Goal: Communication & Community: Answer question/provide support

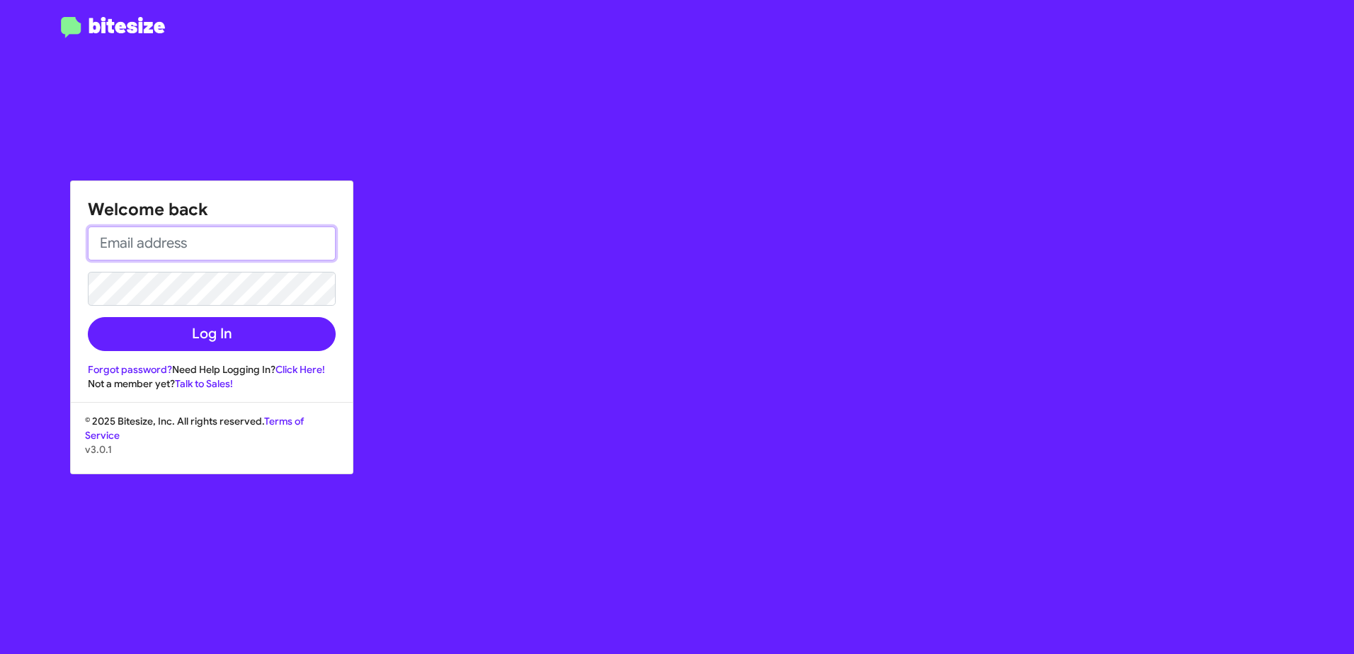
click at [138, 243] on input "email" at bounding box center [212, 244] width 248 height 34
type input "[EMAIL_ADDRESS][DOMAIN_NAME]"
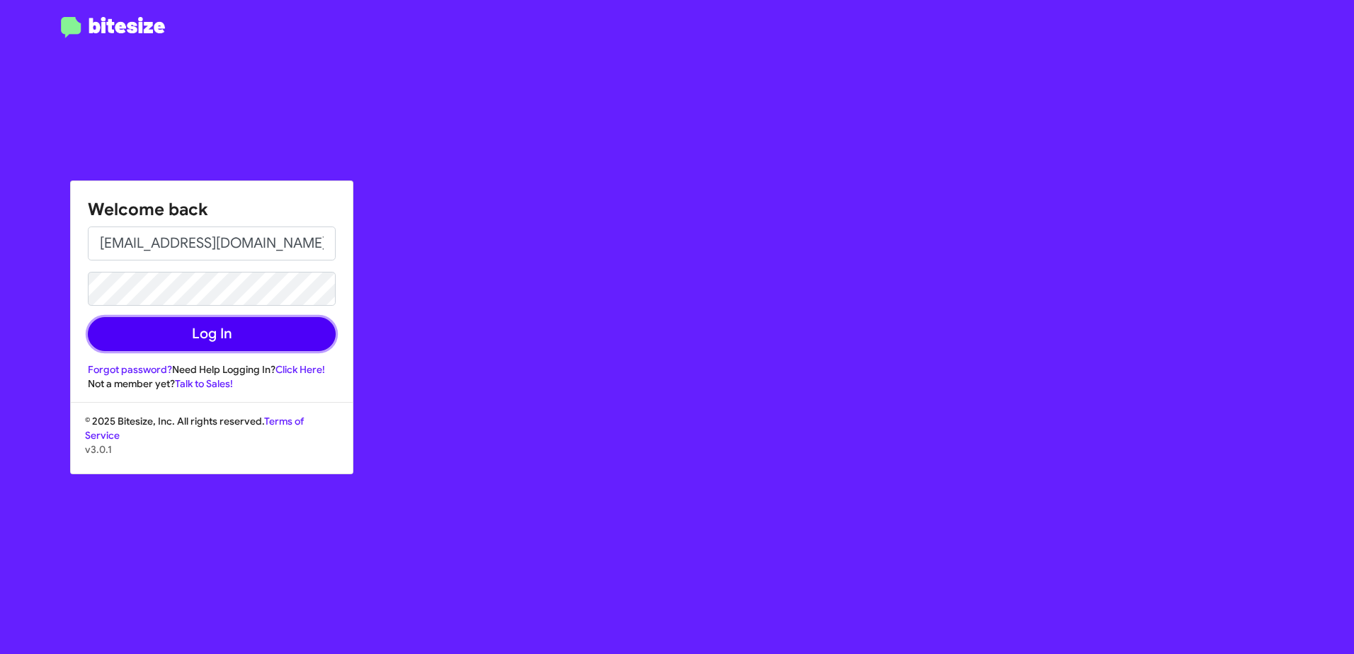
click at [263, 334] on button "Log In" at bounding box center [212, 334] width 248 height 34
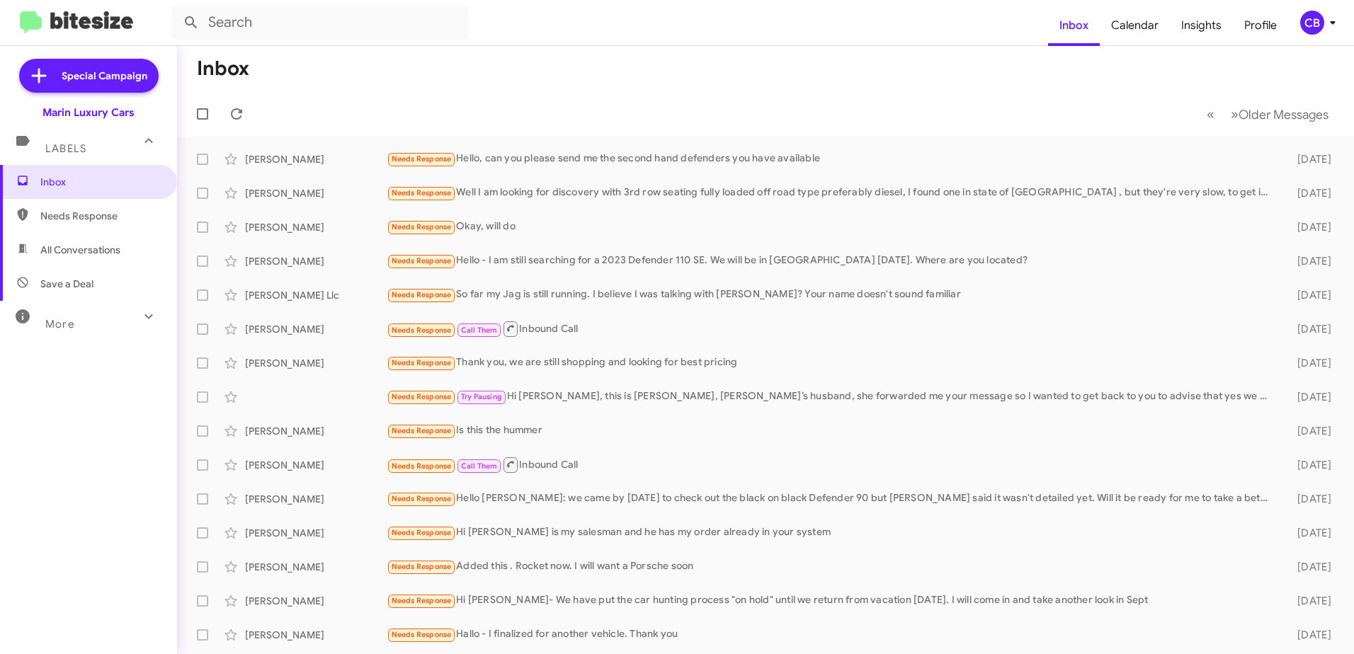
click at [101, 215] on span "Needs Response" at bounding box center [100, 216] width 120 height 14
type input "in:needs-response"
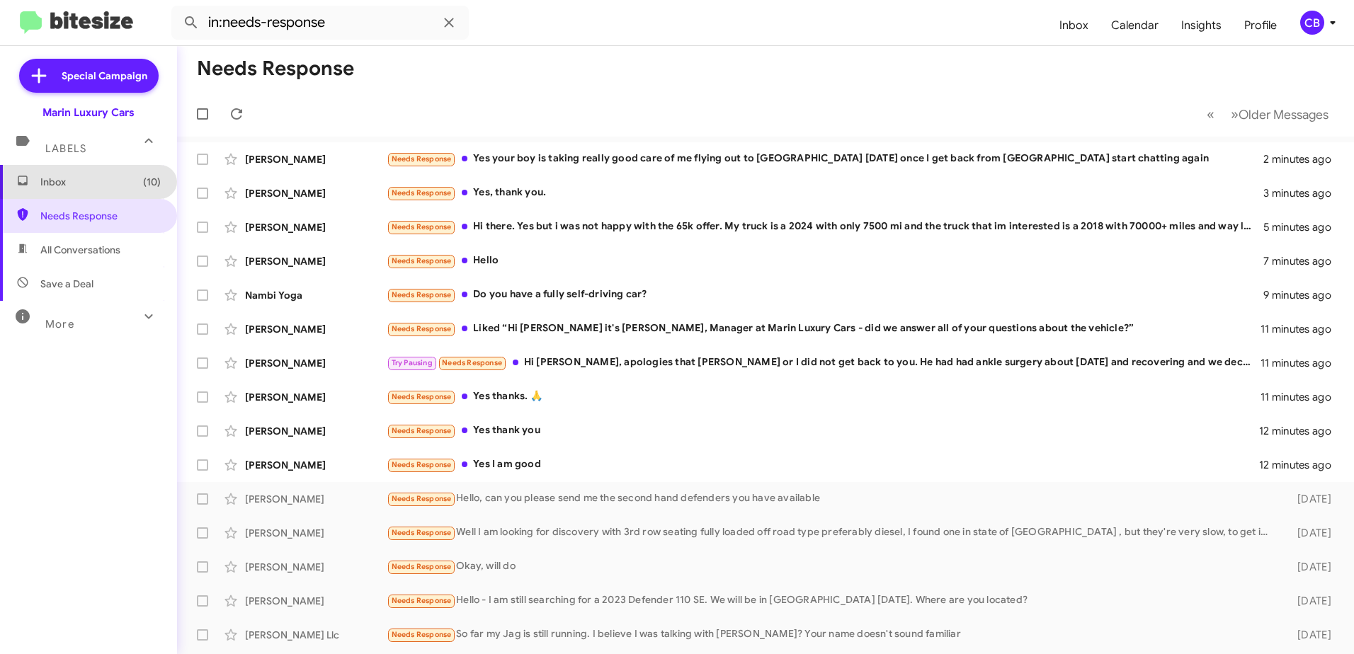
click at [89, 181] on span "Inbox (10)" at bounding box center [100, 182] width 120 height 14
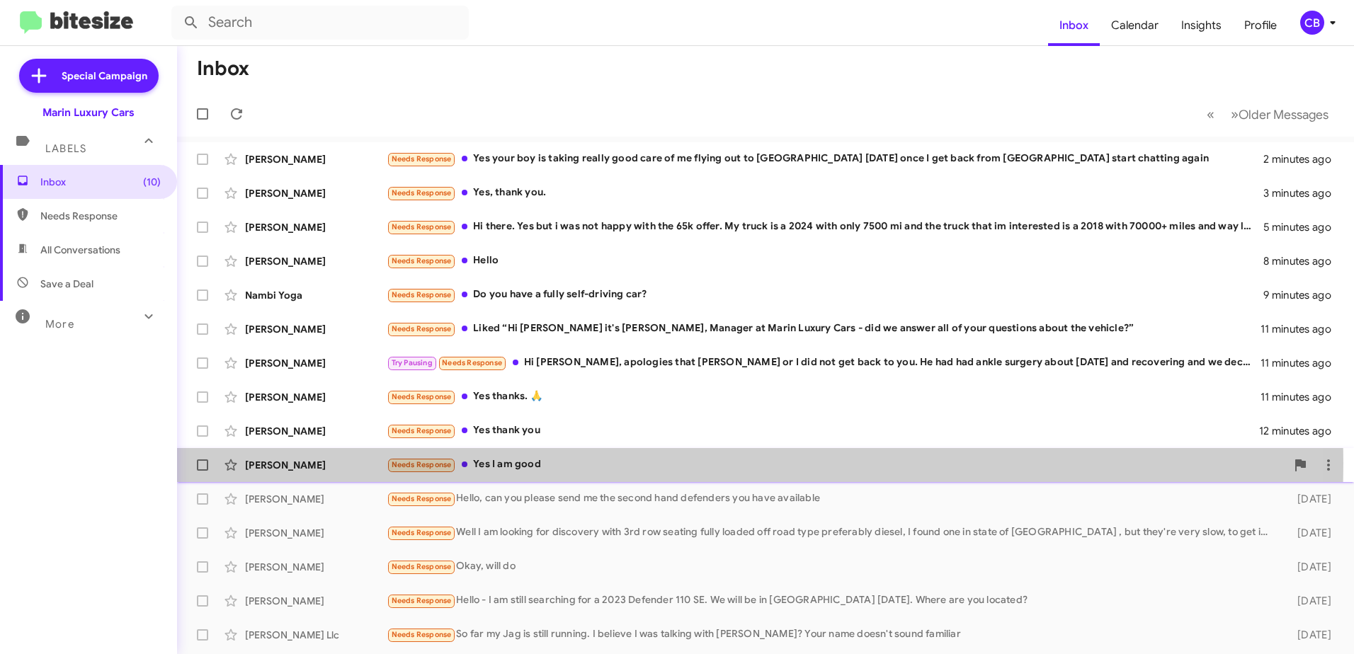
click at [523, 463] on div "Needs Response Yes I am good" at bounding box center [836, 465] width 899 height 16
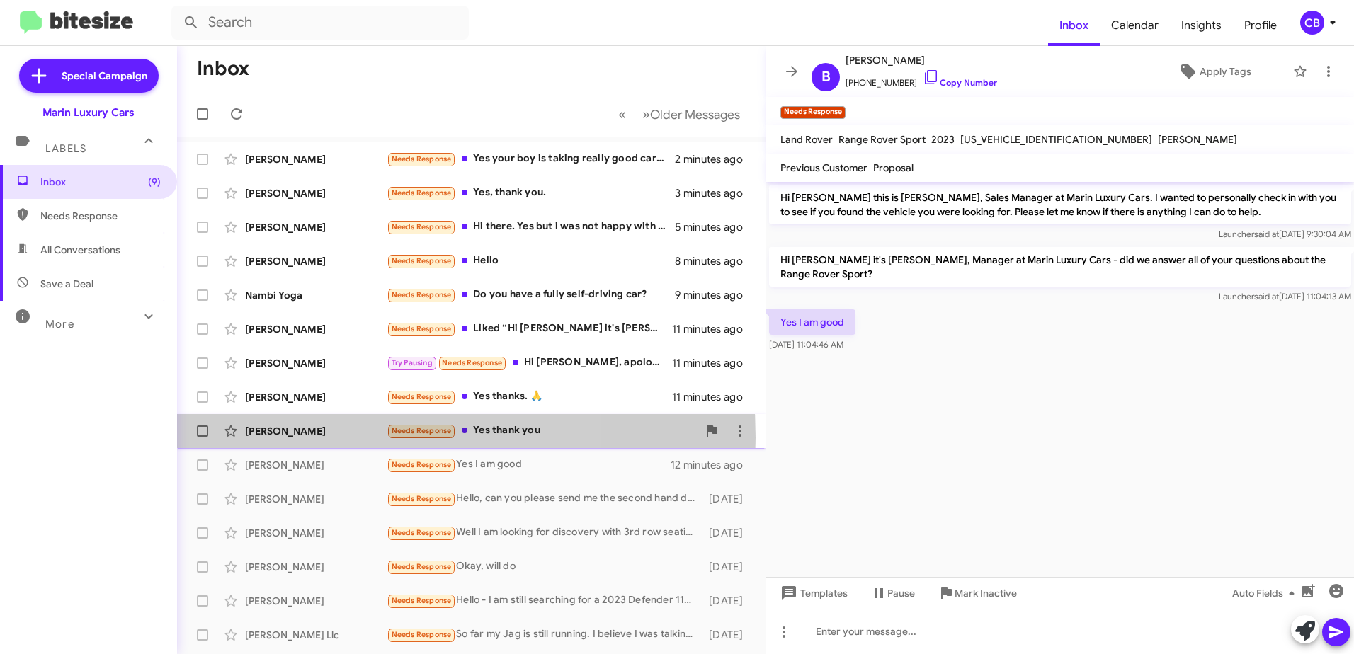
click at [318, 438] on div "[PERSON_NAME]" at bounding box center [316, 431] width 142 height 14
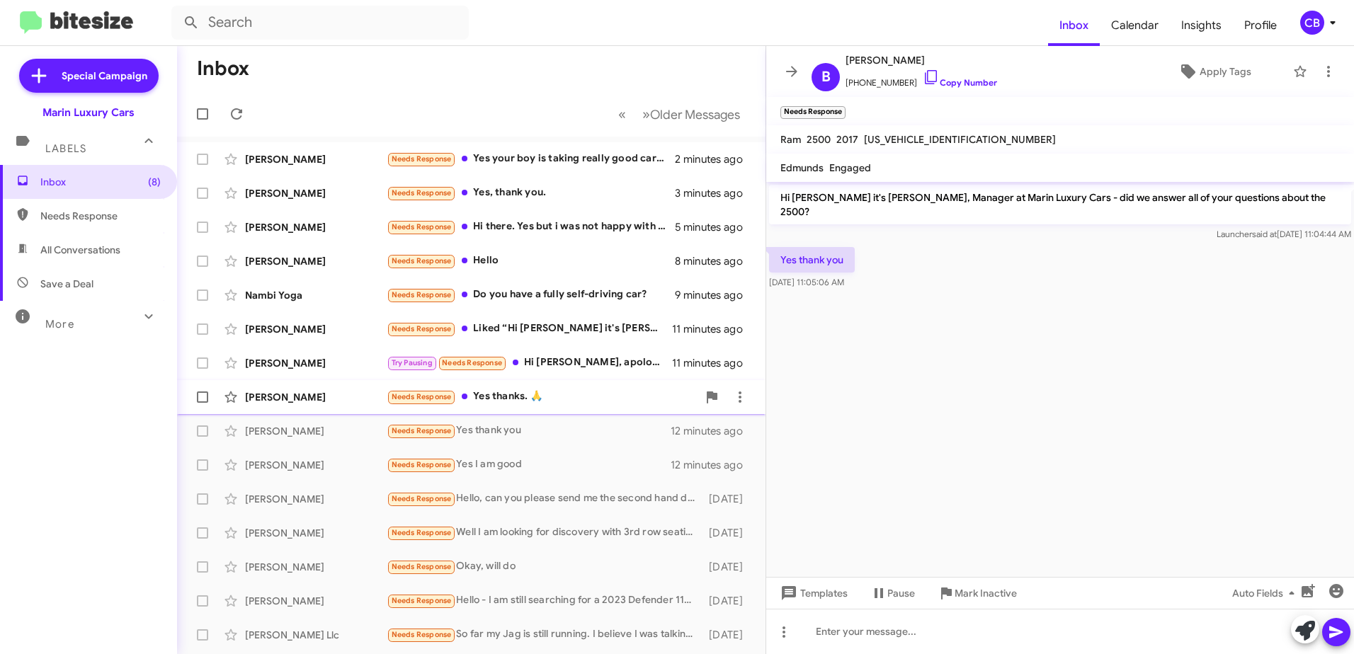
click at [325, 394] on div "[PERSON_NAME]" at bounding box center [316, 397] width 142 height 14
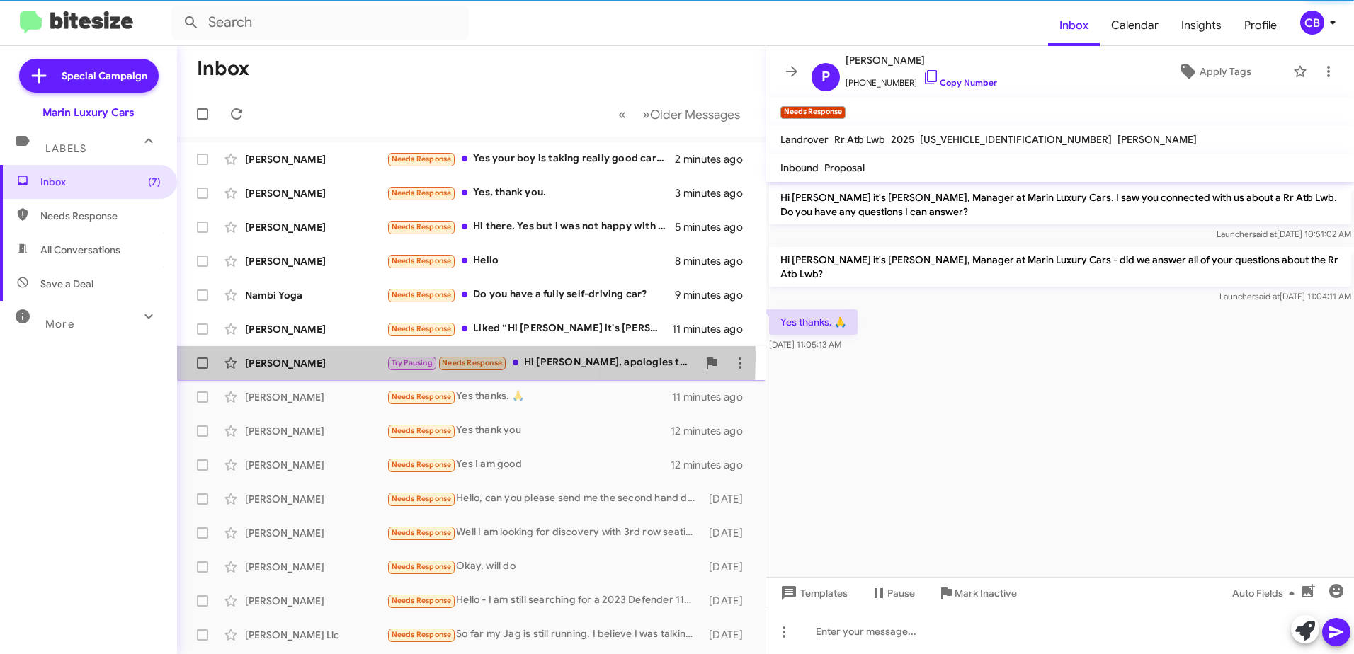
click at [317, 358] on div "[PERSON_NAME]" at bounding box center [316, 363] width 142 height 14
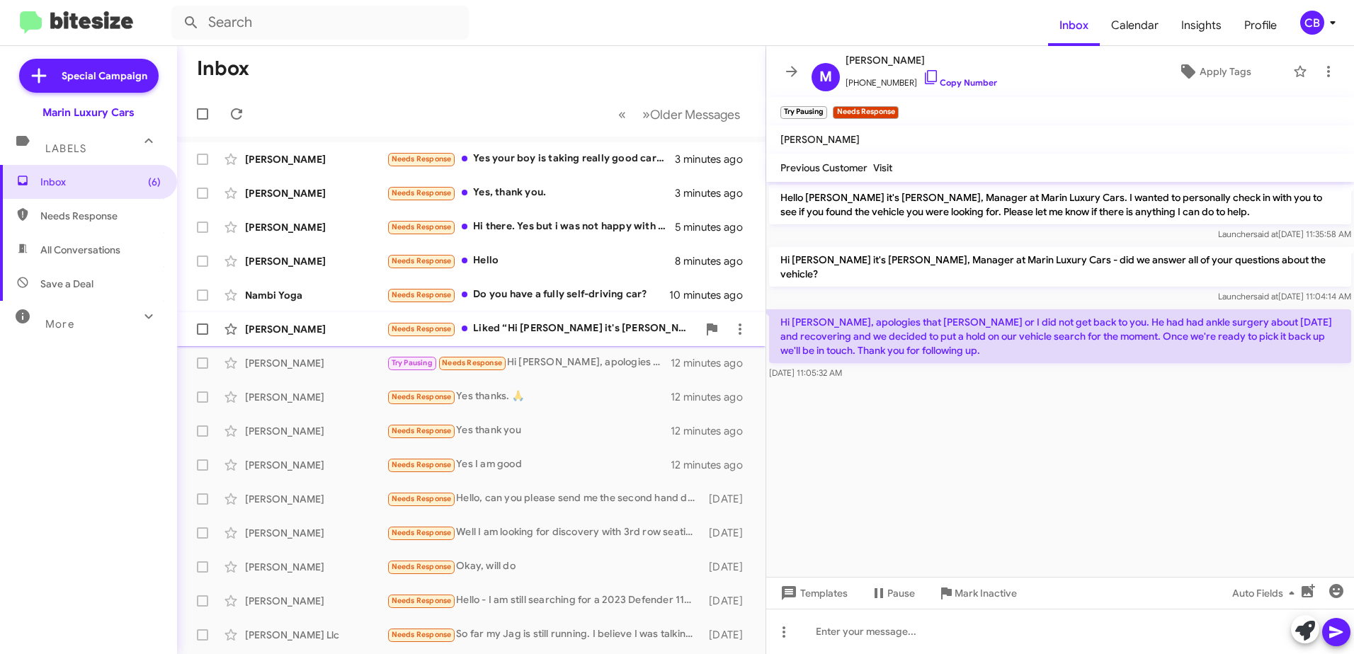
click at [535, 327] on div "Needs Response Liked “Hi [PERSON_NAME] it's [PERSON_NAME], Manager at Marin Lux…" at bounding box center [542, 329] width 311 height 16
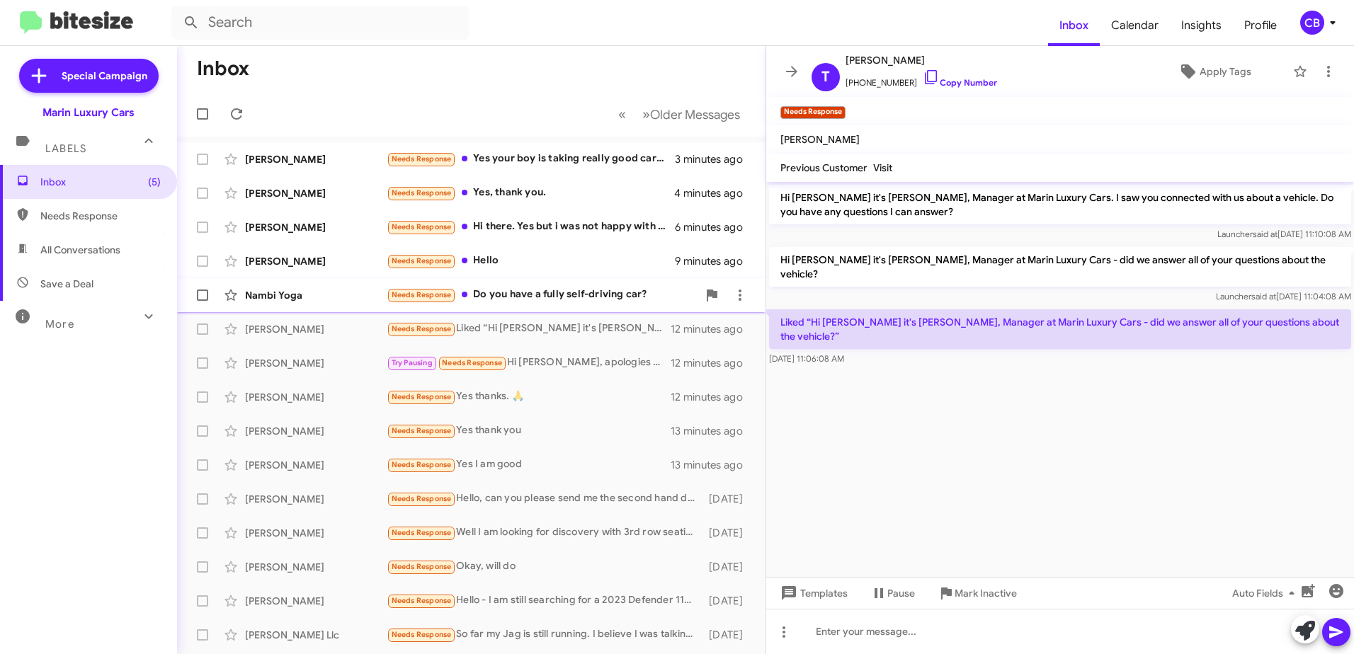
click at [538, 293] on div "Needs Response Do you have a fully self-driving car?" at bounding box center [542, 295] width 311 height 16
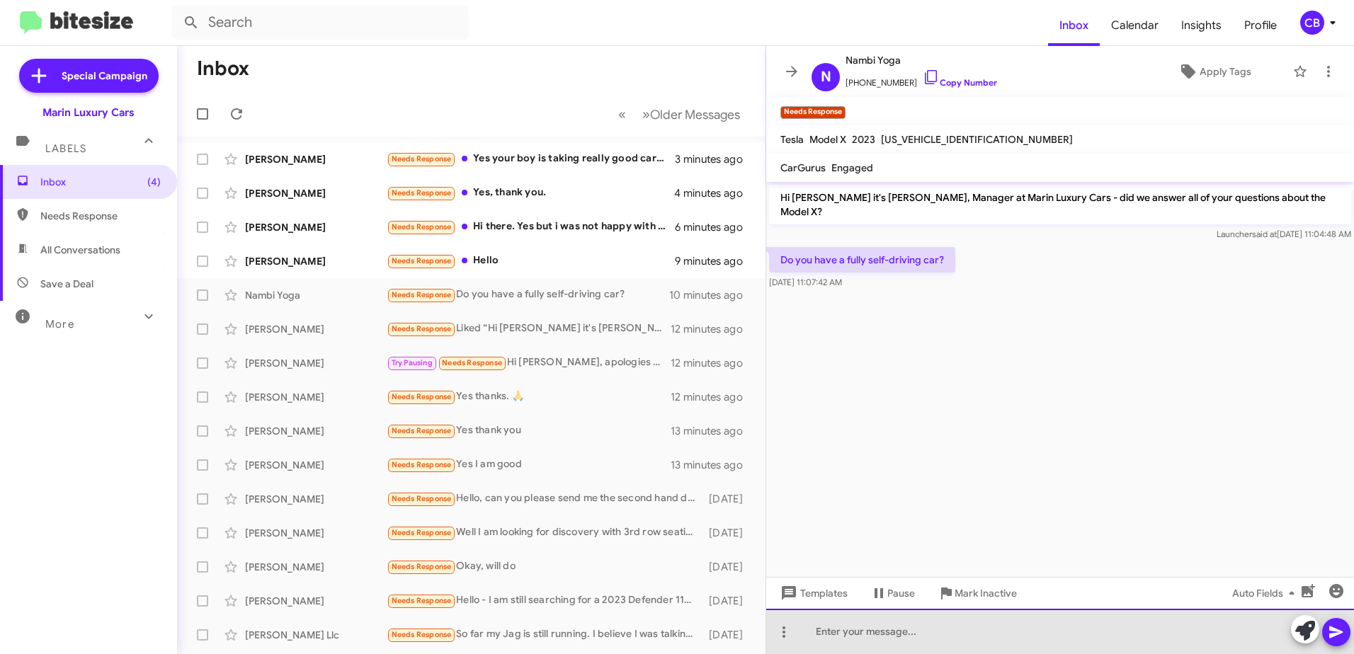
click at [884, 636] on div at bounding box center [1060, 631] width 588 height 45
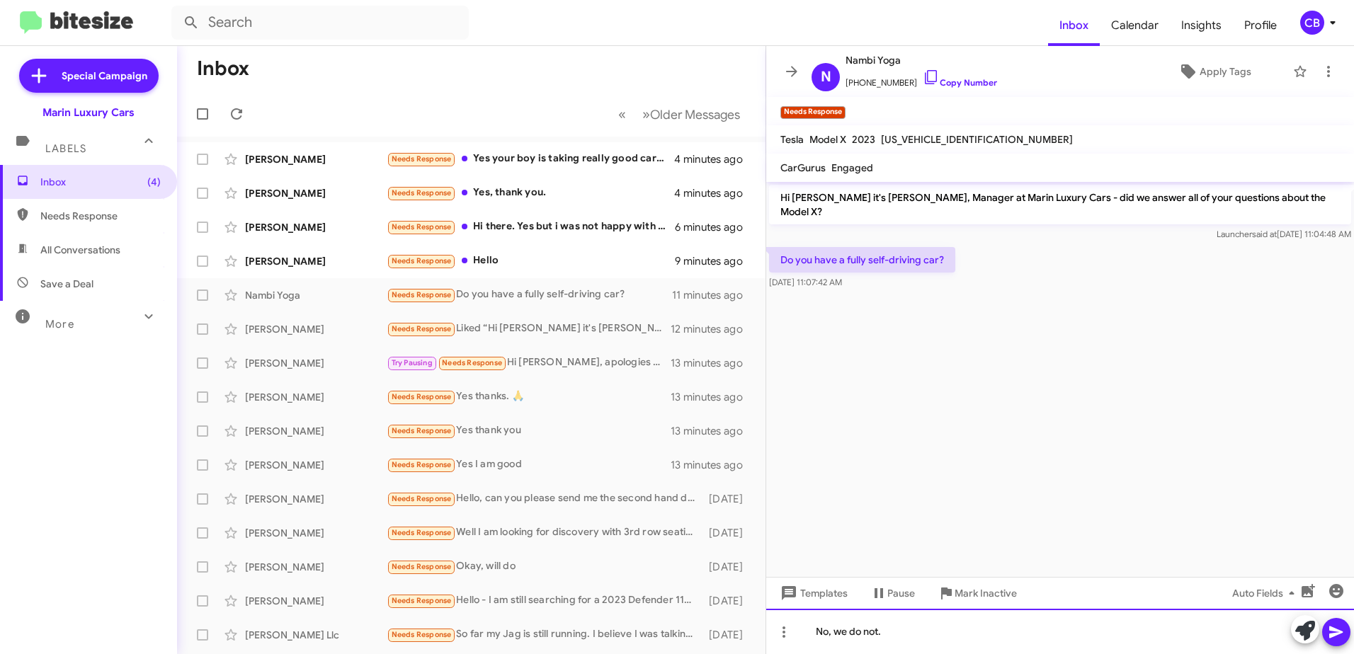
click at [924, 629] on div "No, we do not." at bounding box center [1060, 631] width 588 height 45
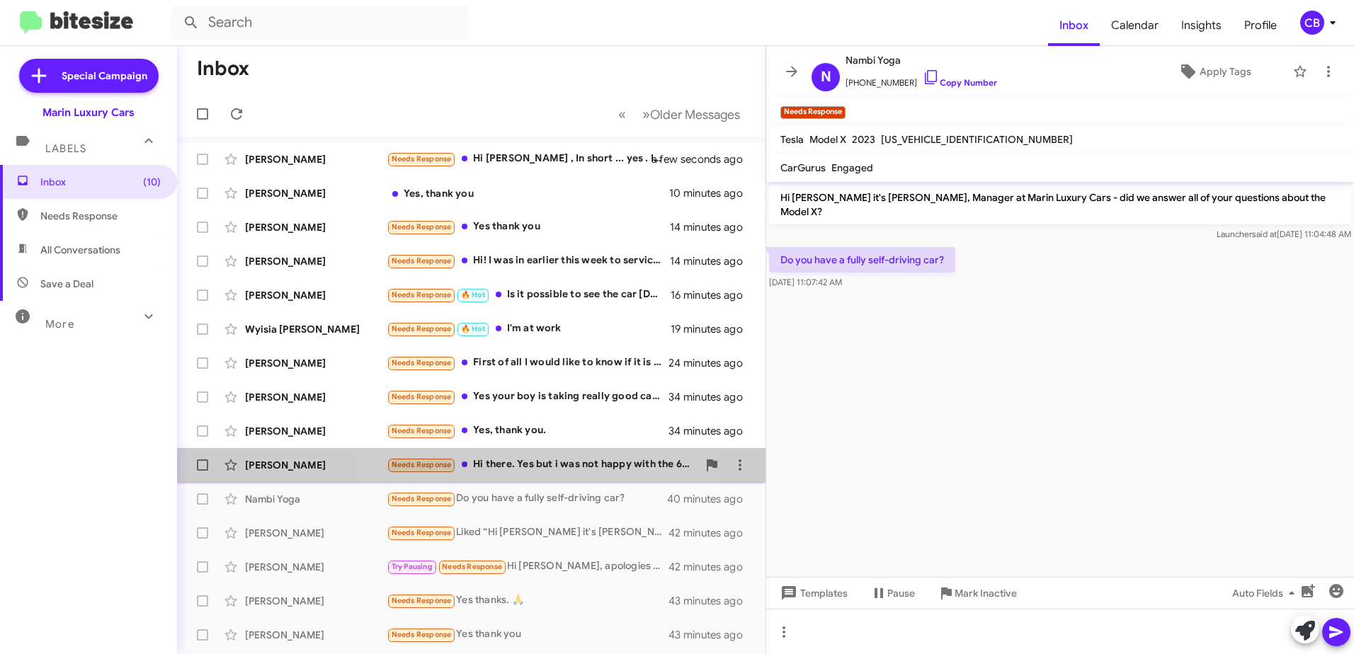
click at [501, 466] on div "Needs Response Hi there. Yes but i was not happy with the 65k offer. My truck i…" at bounding box center [542, 465] width 311 height 16
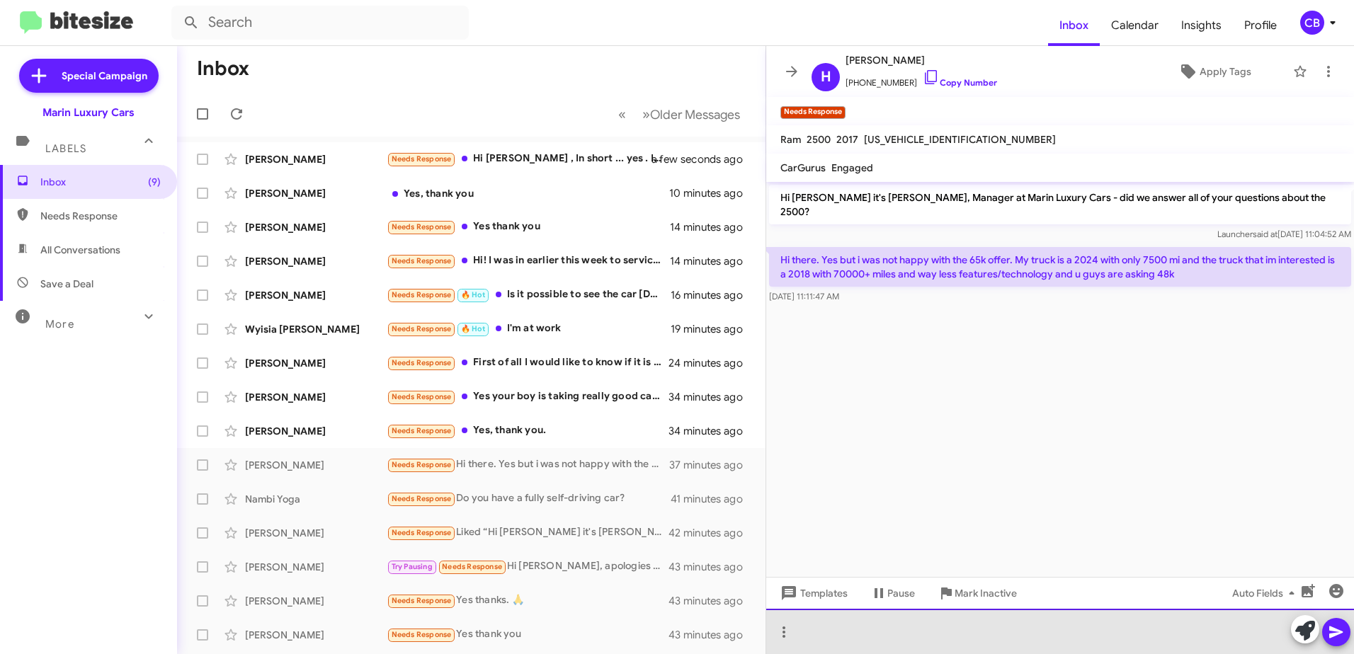
click at [824, 628] on div at bounding box center [1060, 631] width 588 height 45
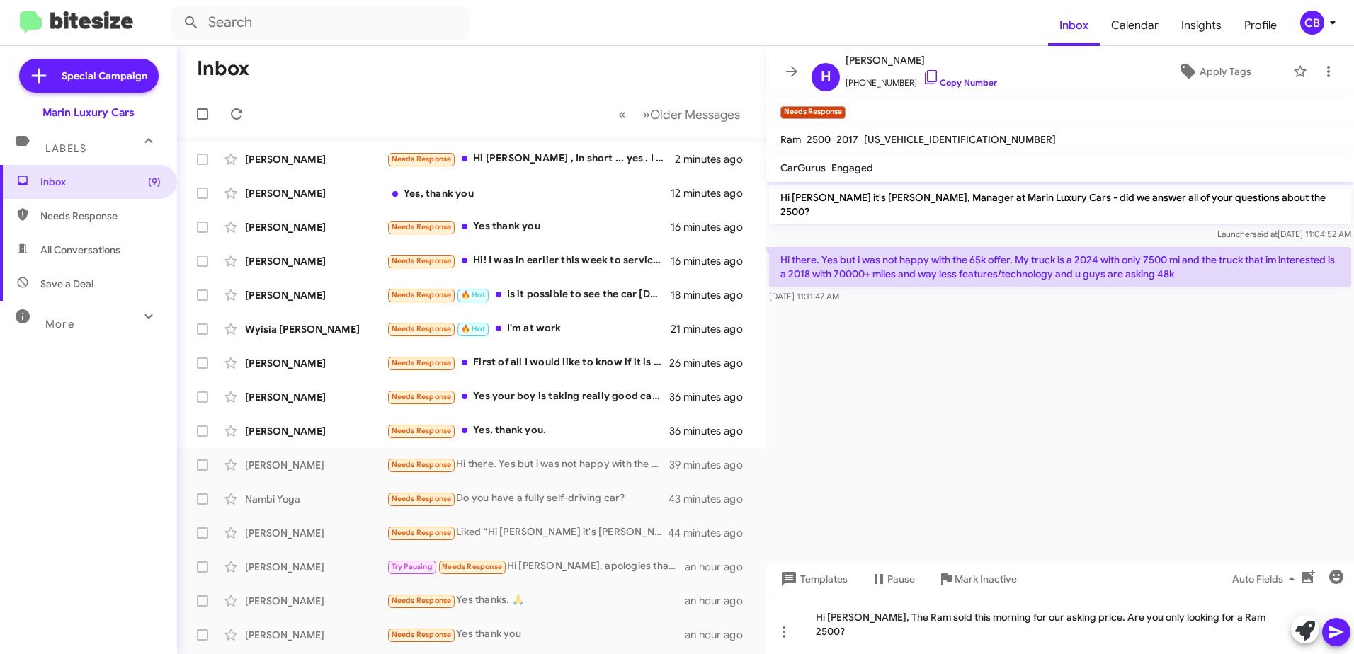
click at [1342, 635] on icon at bounding box center [1336, 632] width 17 height 17
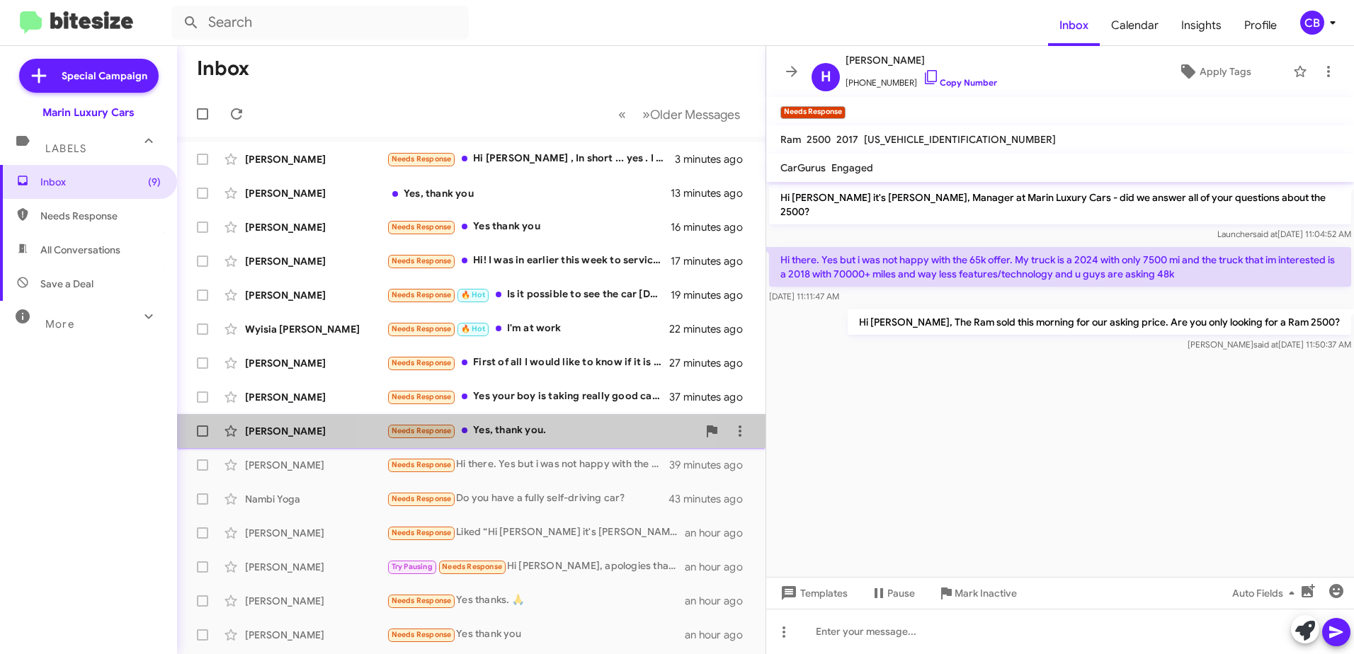
click at [527, 433] on div "Needs Response Yes, thank you." at bounding box center [542, 431] width 311 height 16
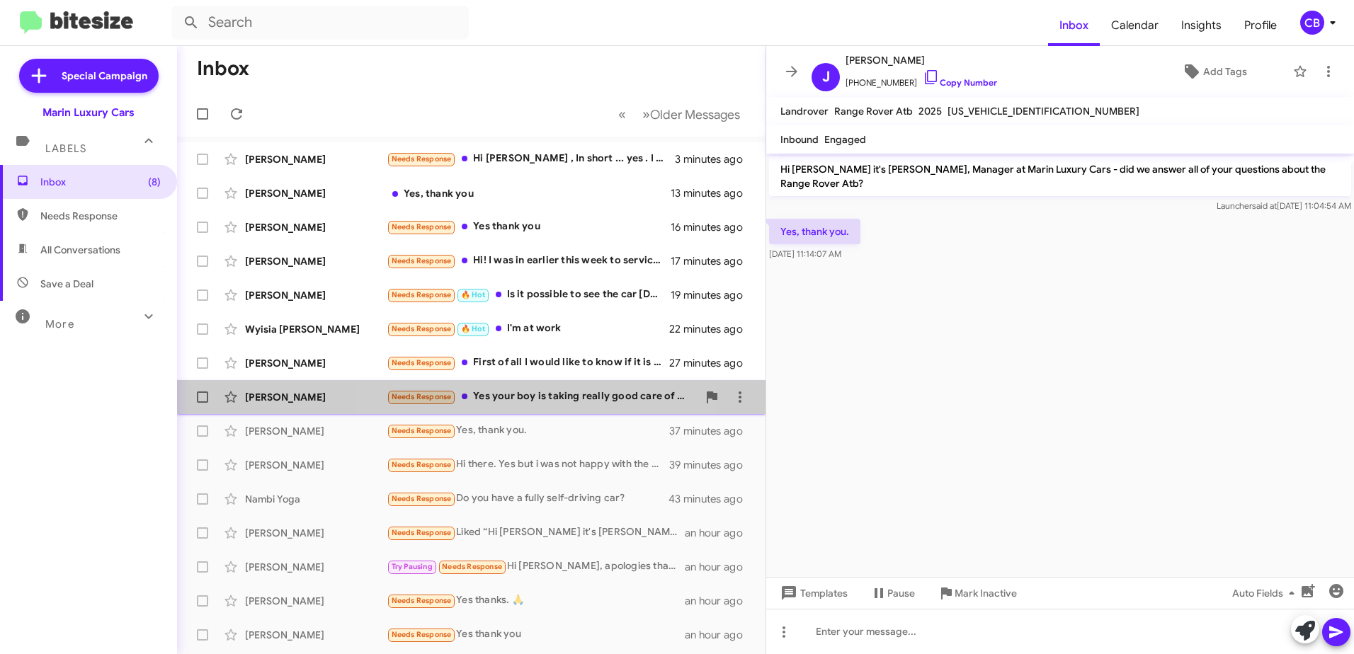
click at [550, 399] on div "Needs Response Yes your boy is taking really good care of me flying out to [GEO…" at bounding box center [542, 397] width 311 height 16
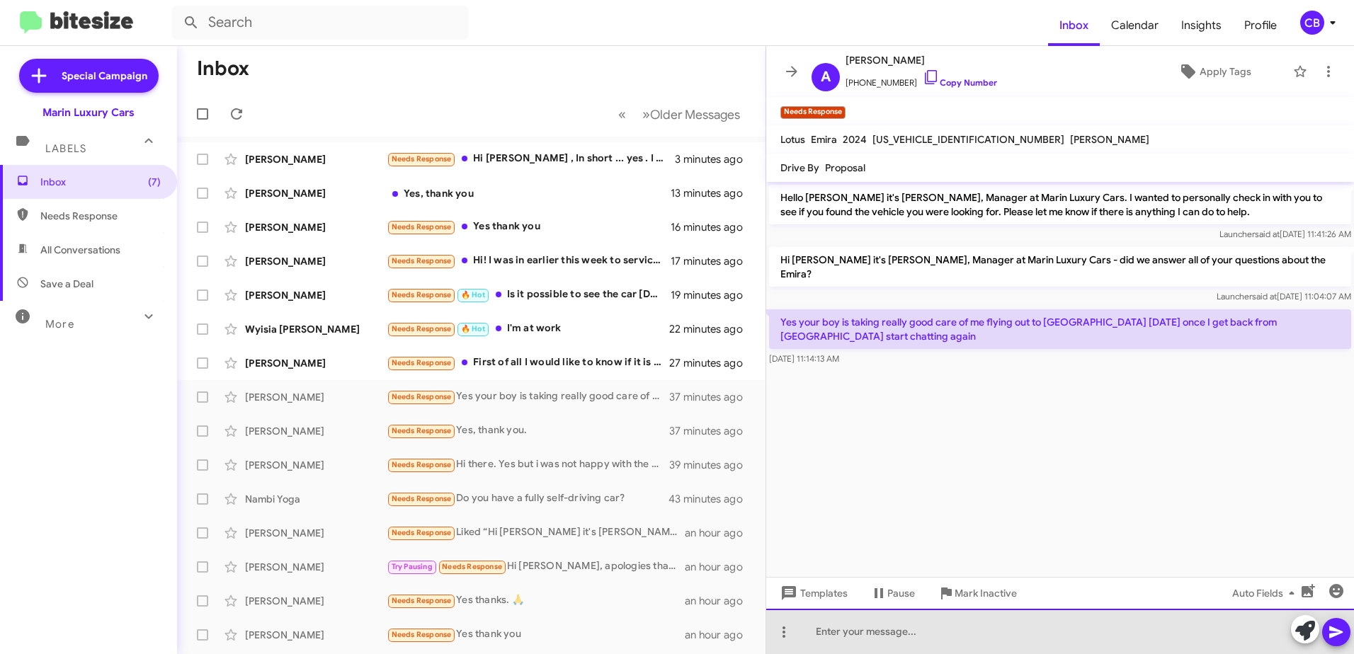
click at [887, 639] on div at bounding box center [1060, 631] width 588 height 45
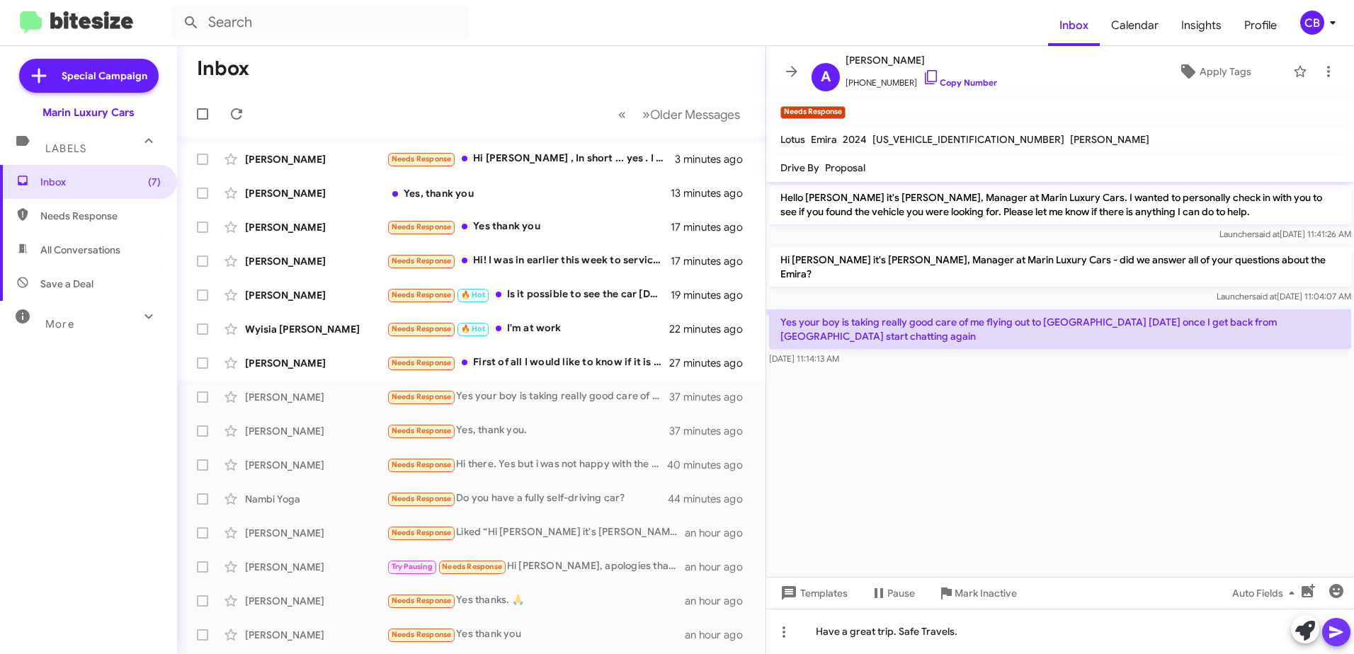
click at [1340, 628] on icon at bounding box center [1336, 632] width 17 height 17
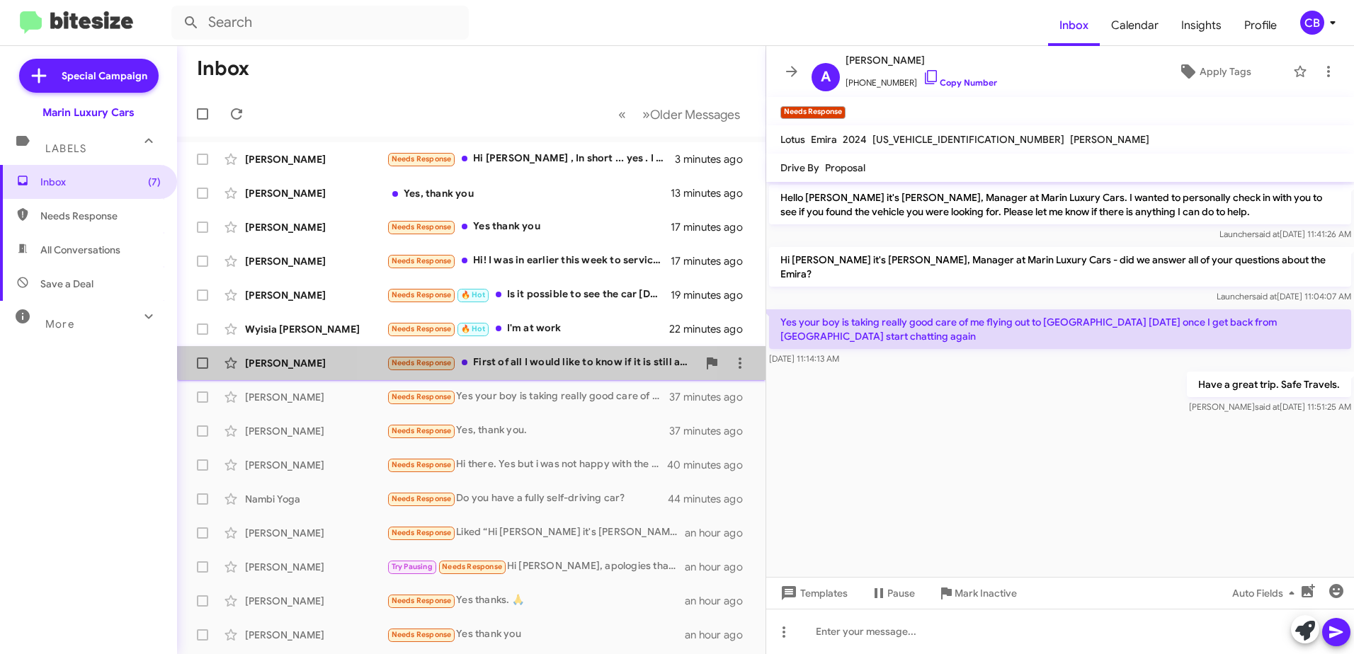
click at [501, 358] on div "Needs Response First of all I would like to know if it is still available." at bounding box center [542, 363] width 311 height 16
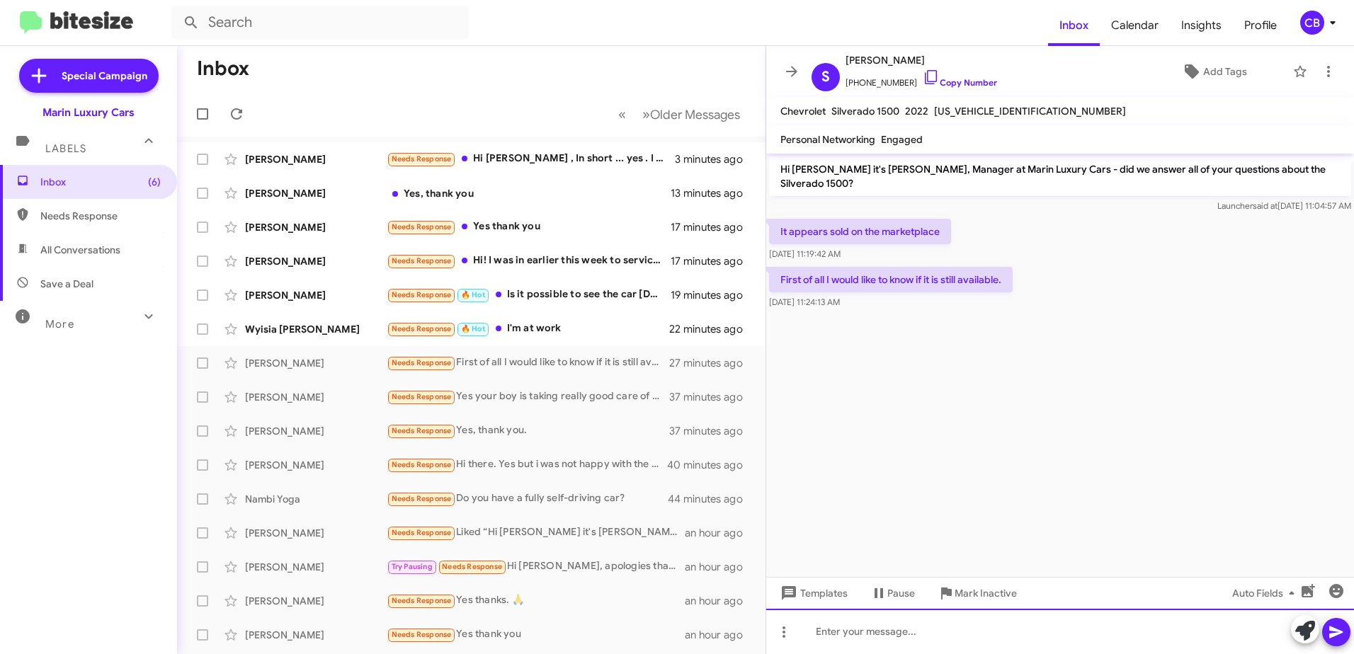
click at [872, 630] on div at bounding box center [1060, 631] width 588 height 45
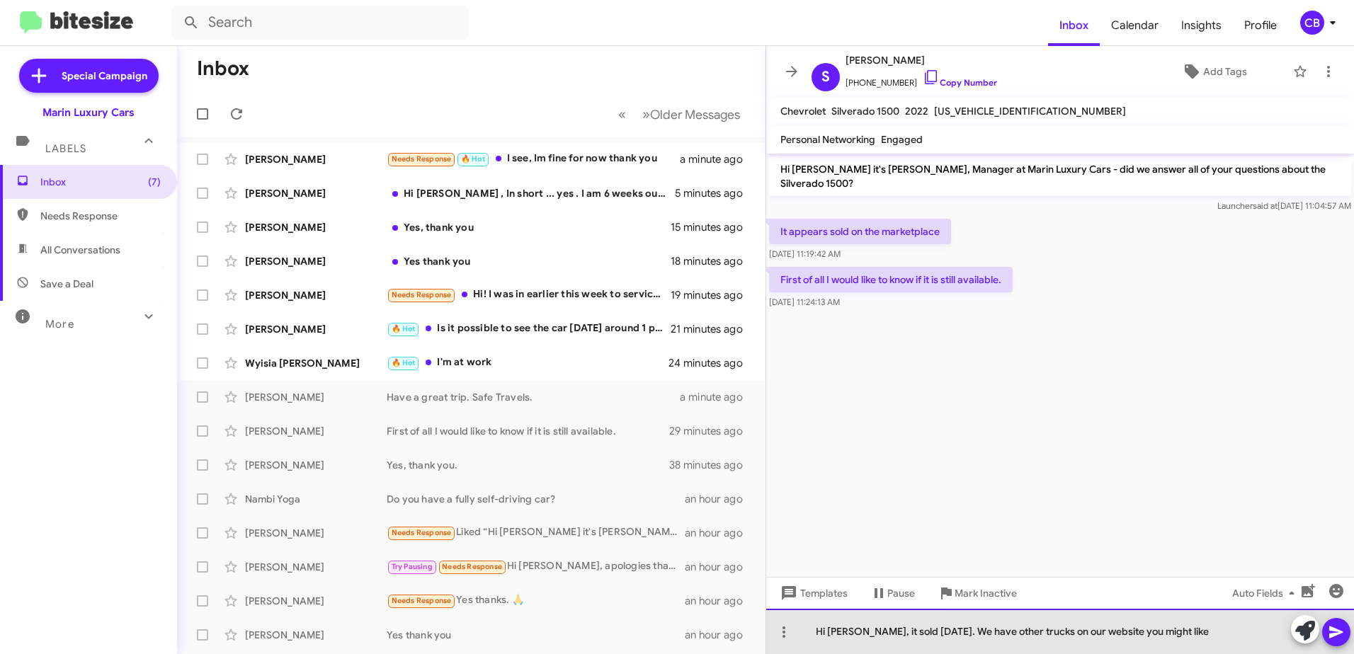
click at [1200, 632] on div "Hi [PERSON_NAME], it sold [DATE]. We have other trucks on our website you might…" at bounding box center [1060, 631] width 588 height 45
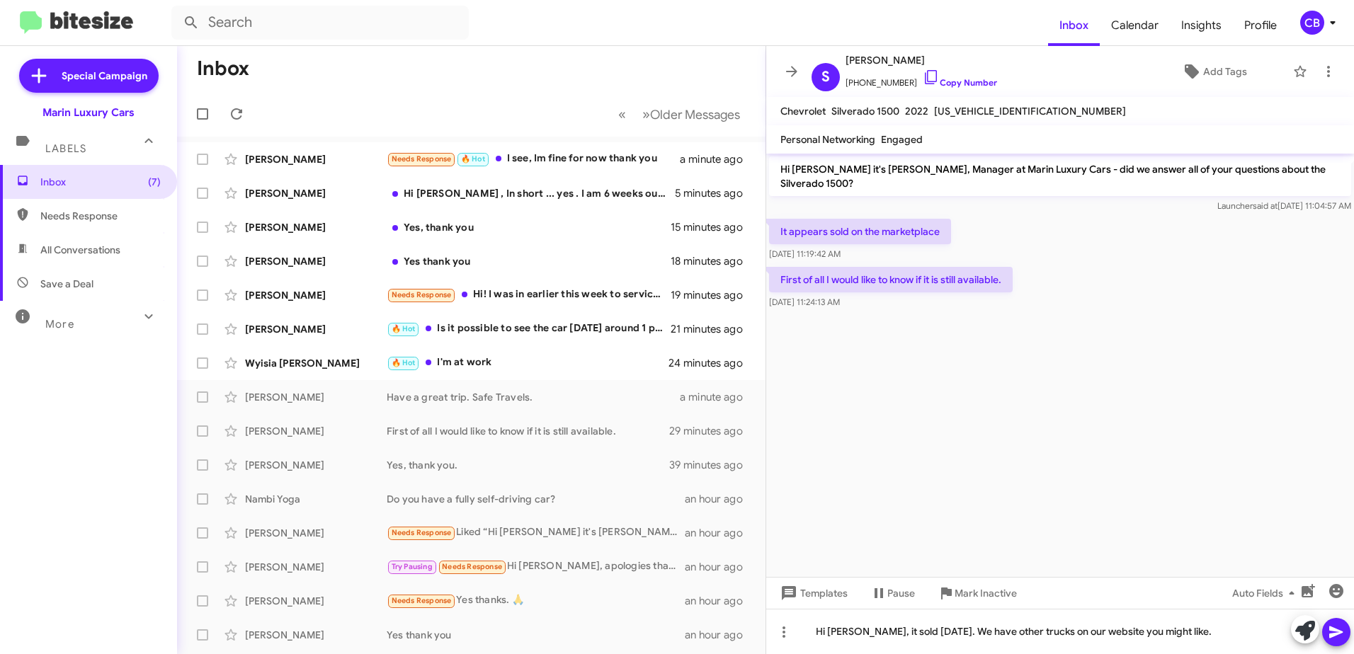
click at [1341, 635] on icon at bounding box center [1336, 632] width 17 height 17
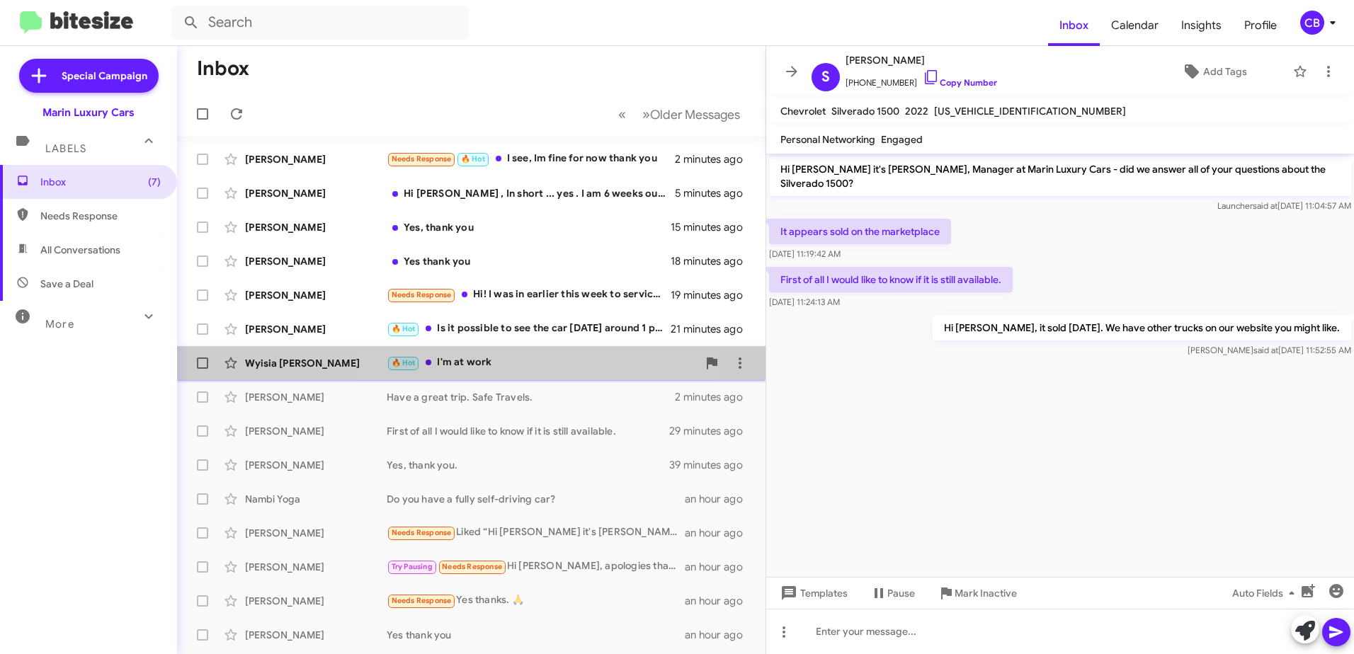
click at [478, 368] on div "🔥 Hot I'm at work" at bounding box center [542, 363] width 311 height 16
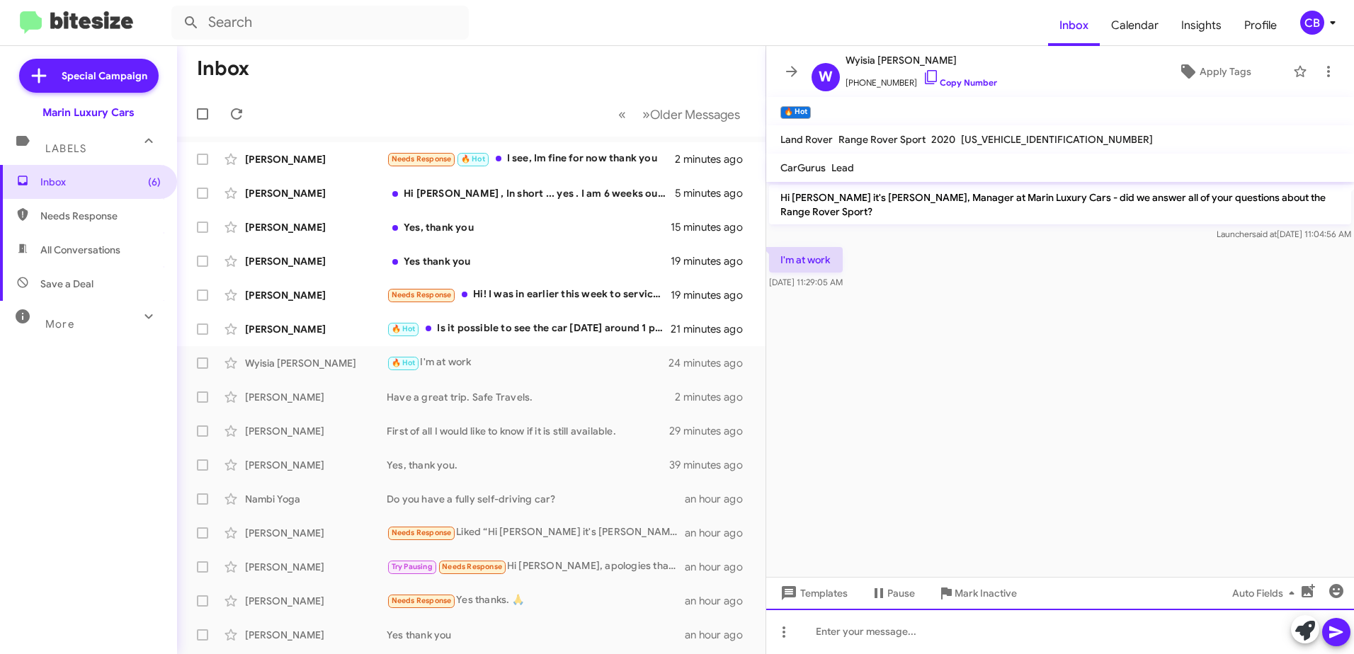
click at [876, 620] on div at bounding box center [1060, 631] width 588 height 45
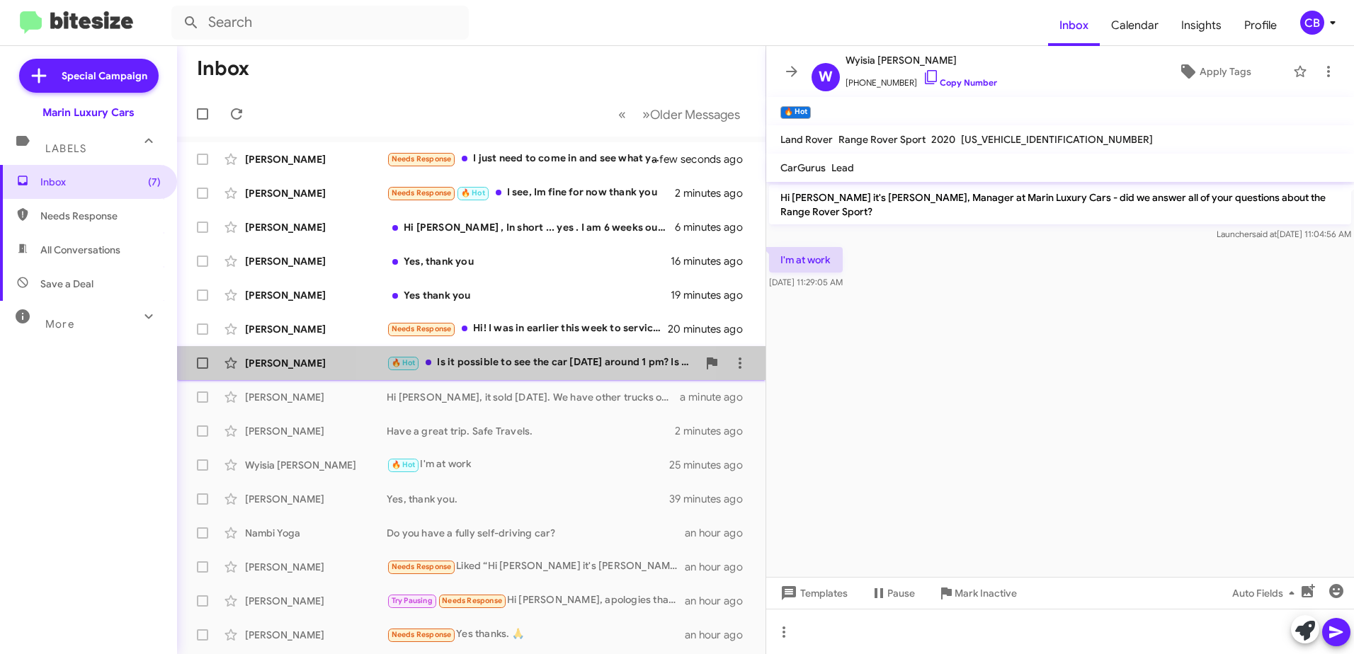
click at [528, 374] on div "[PERSON_NAME] 🔥 Hot Is it possible to see the car [DATE] around 1 pm? Is there …" at bounding box center [471, 363] width 566 height 28
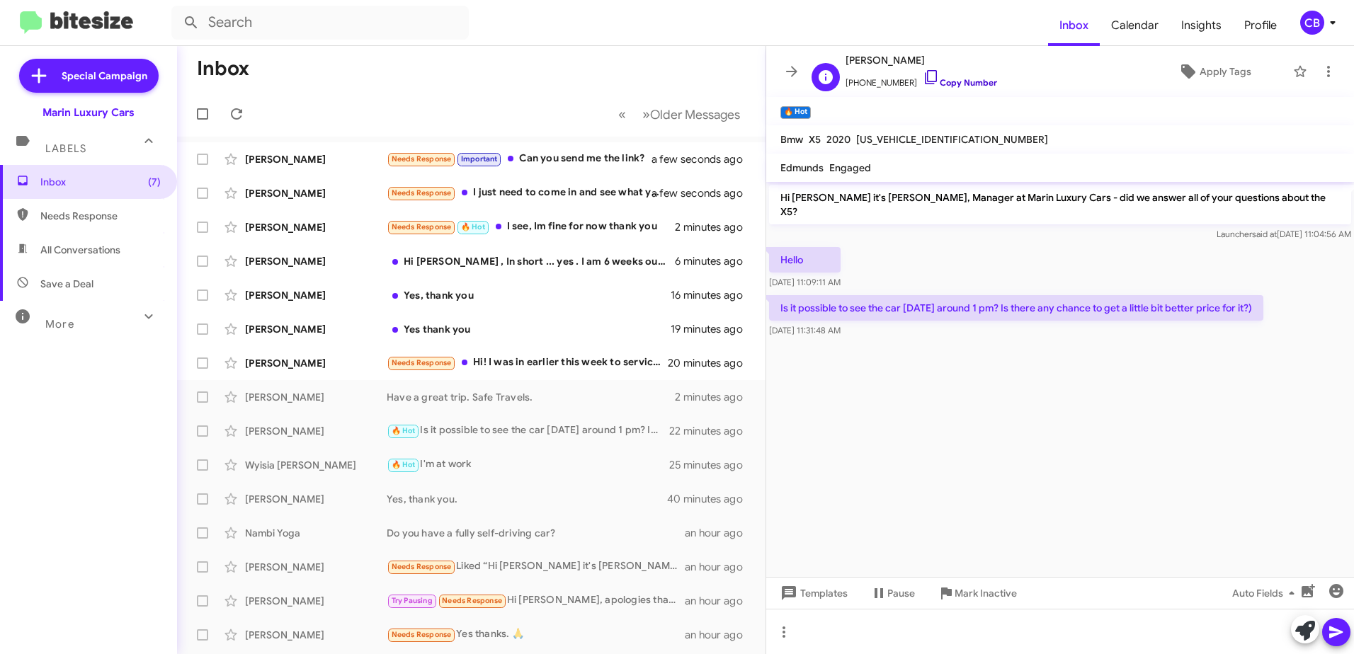
click at [923, 79] on icon at bounding box center [931, 77] width 17 height 17
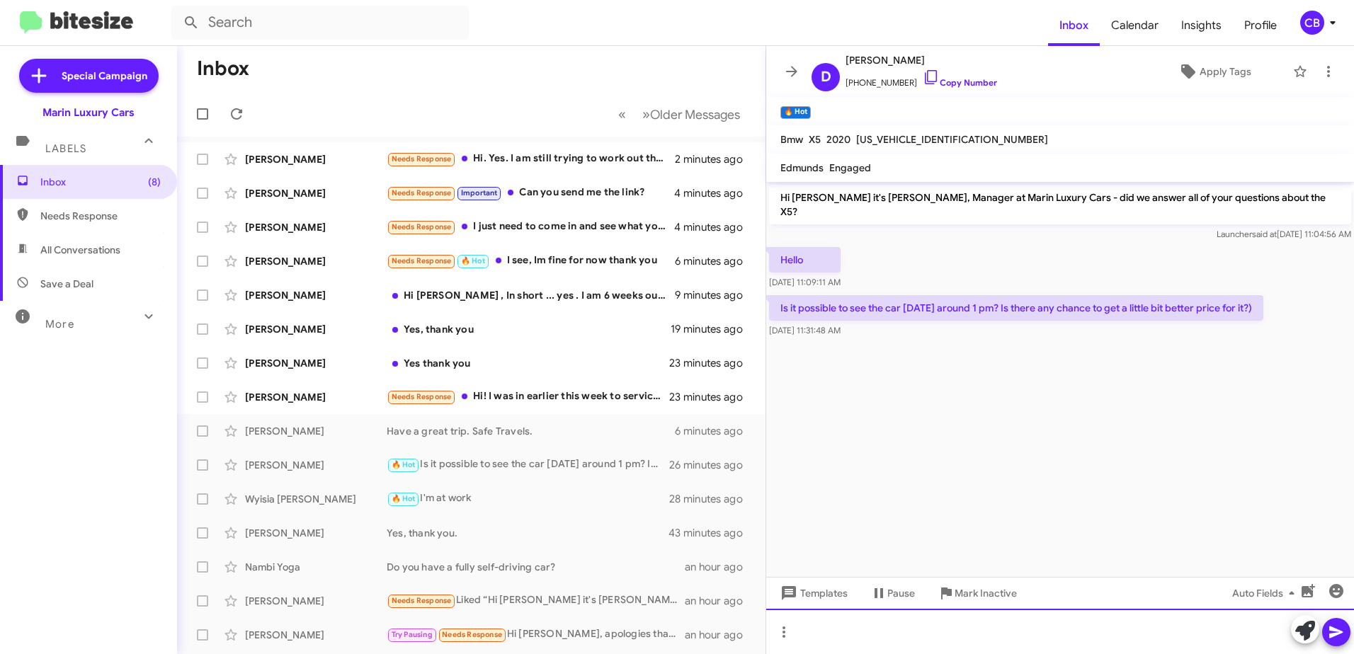
click at [826, 619] on div at bounding box center [1060, 631] width 588 height 45
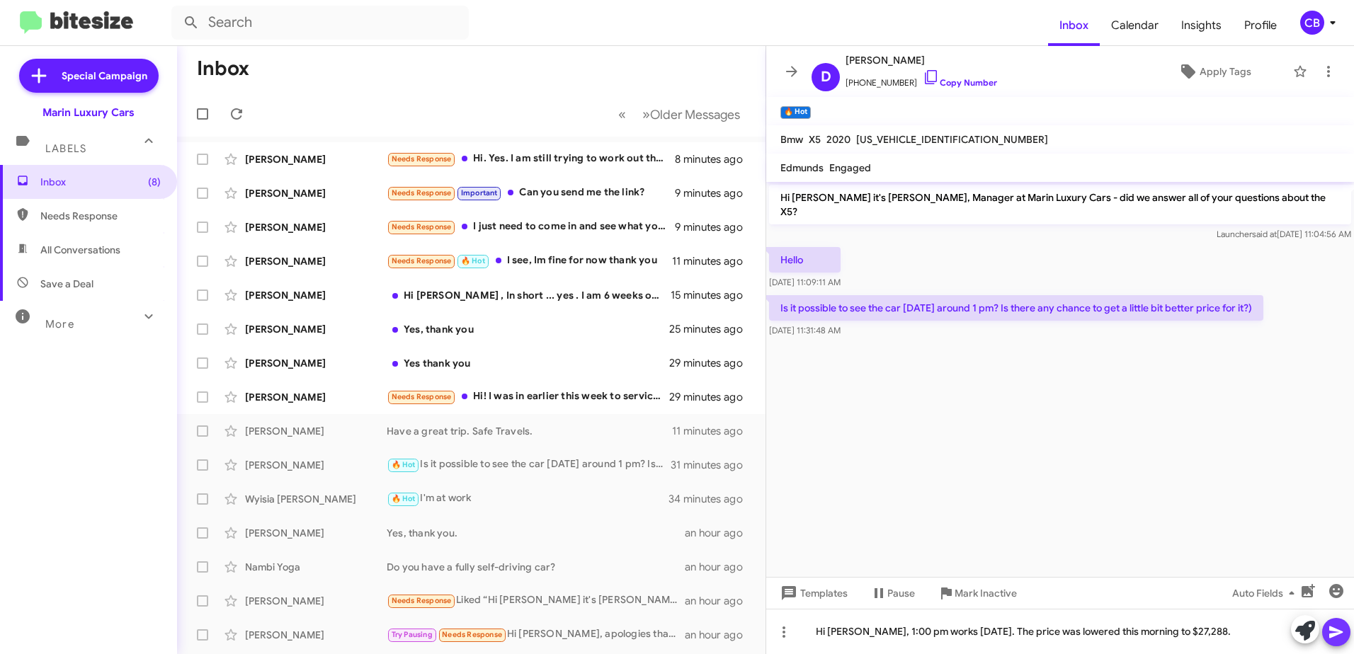
click at [1345, 630] on button at bounding box center [1336, 632] width 28 height 28
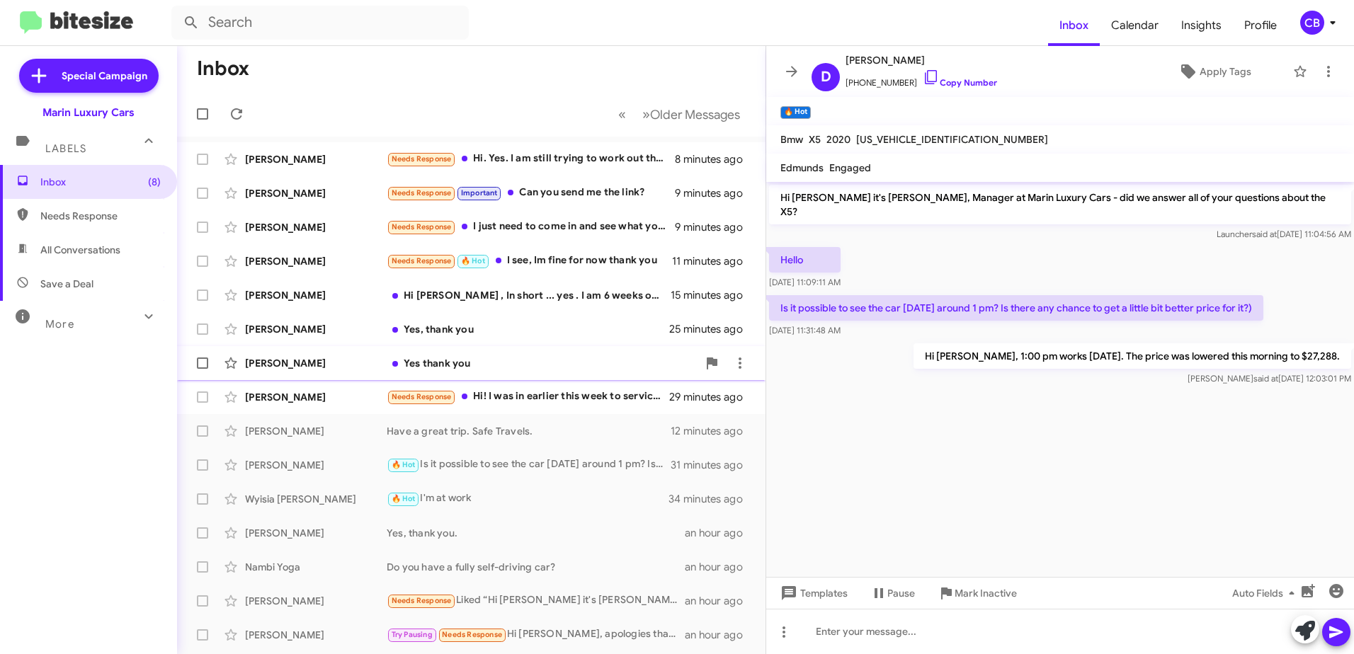
click at [448, 367] on div "Yes thank you" at bounding box center [542, 363] width 311 height 14
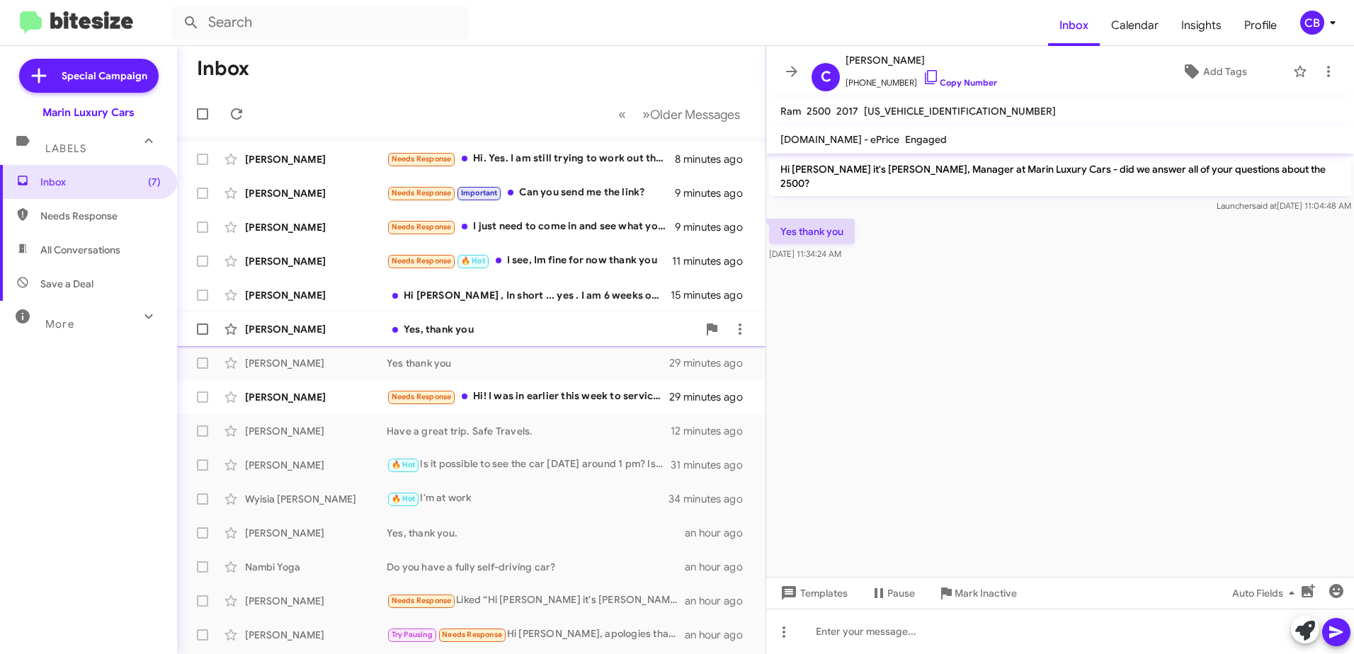
click at [438, 331] on div "Yes, thank you" at bounding box center [542, 329] width 311 height 14
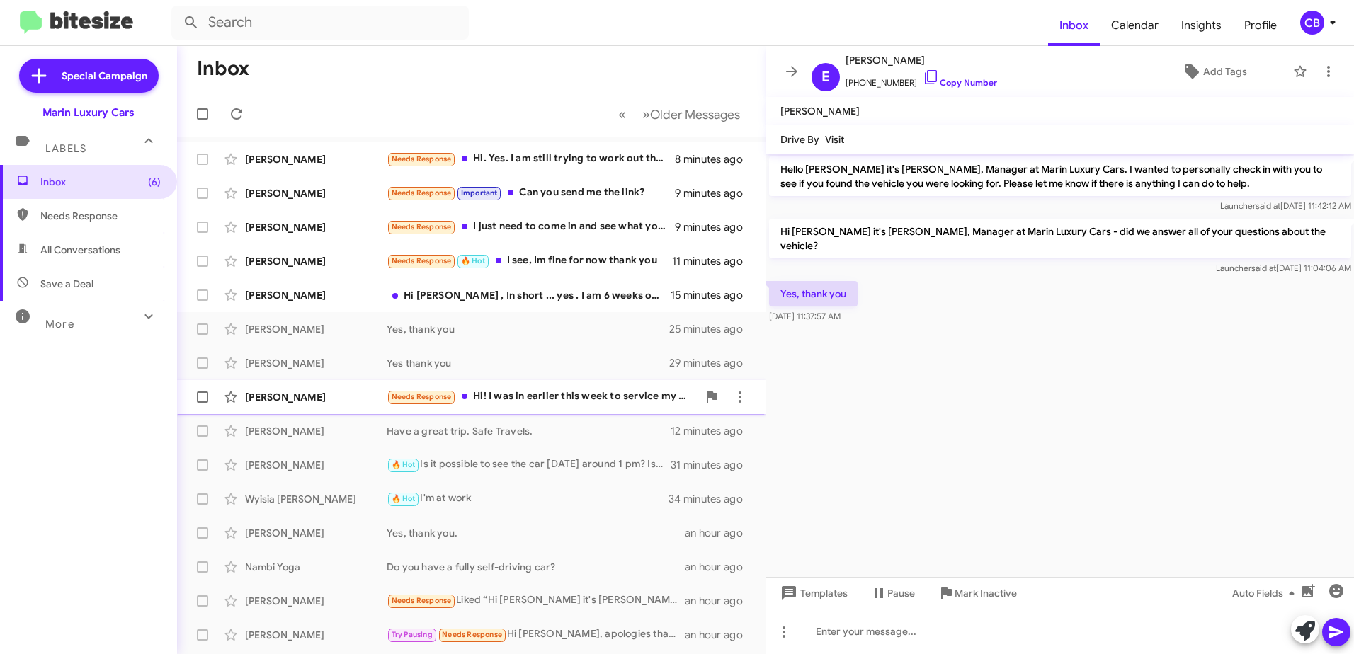
click at [501, 401] on div "Needs Response Hi! I was in earlier this week to service my Discovery and asked…" at bounding box center [542, 397] width 311 height 16
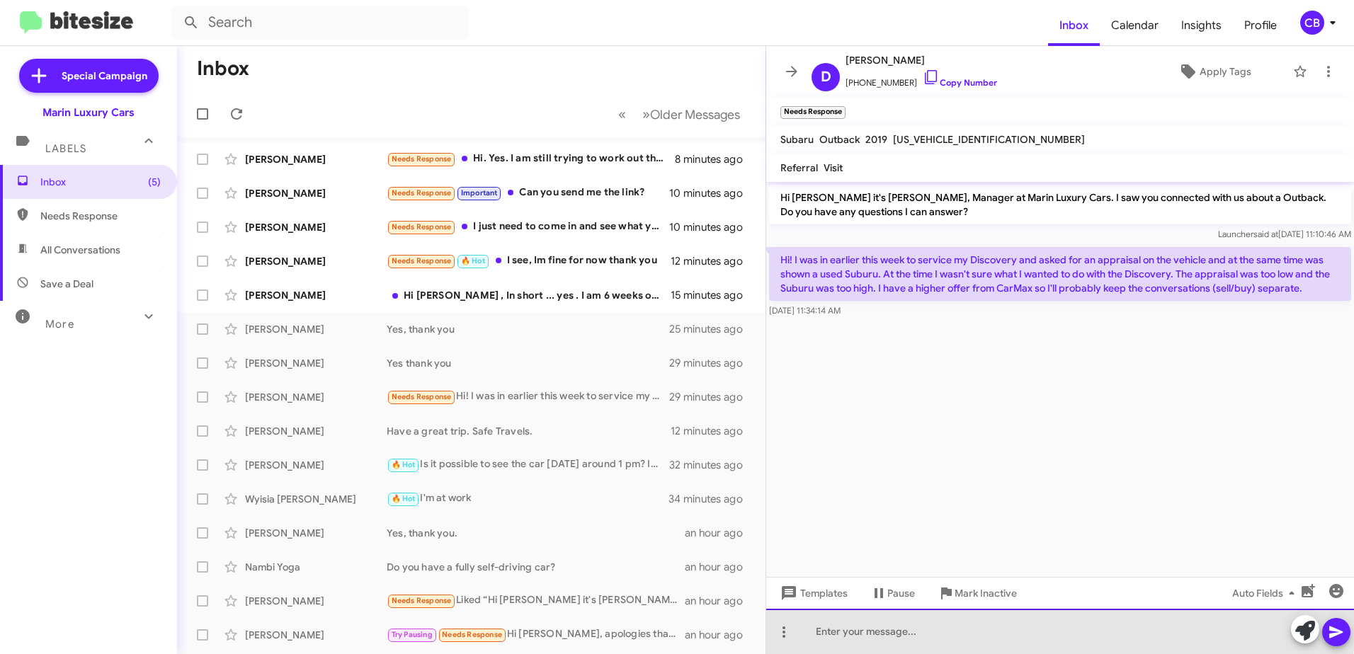
click at [868, 624] on div at bounding box center [1060, 631] width 588 height 45
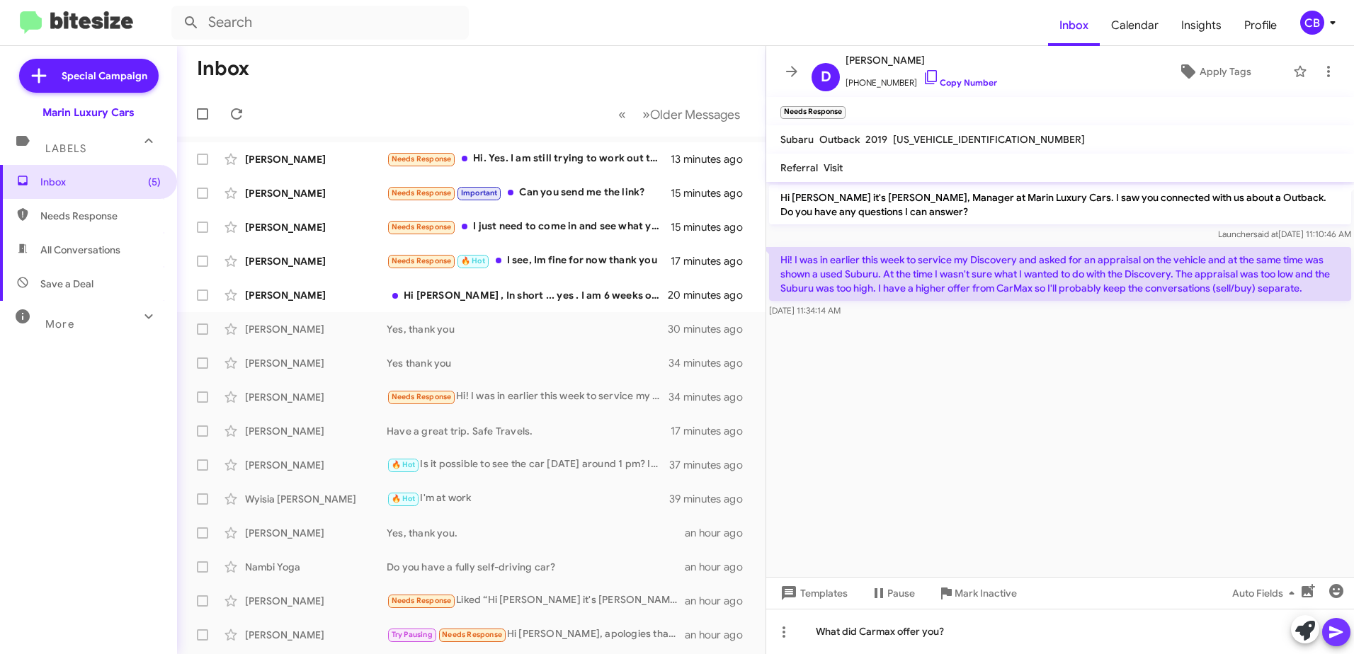
click at [1326, 642] on button at bounding box center [1336, 632] width 28 height 28
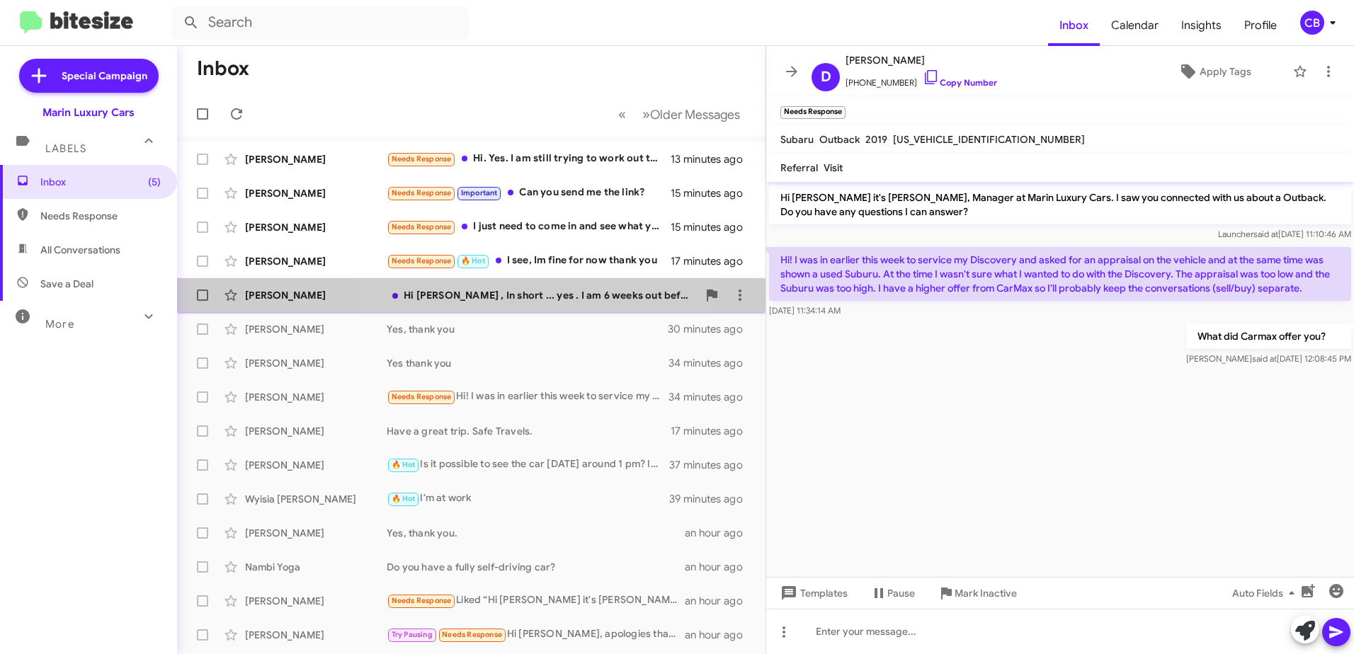
click at [508, 295] on div "Hi [PERSON_NAME] , In short ... yes . I am 6 weeks out before making a car purc…" at bounding box center [542, 295] width 311 height 14
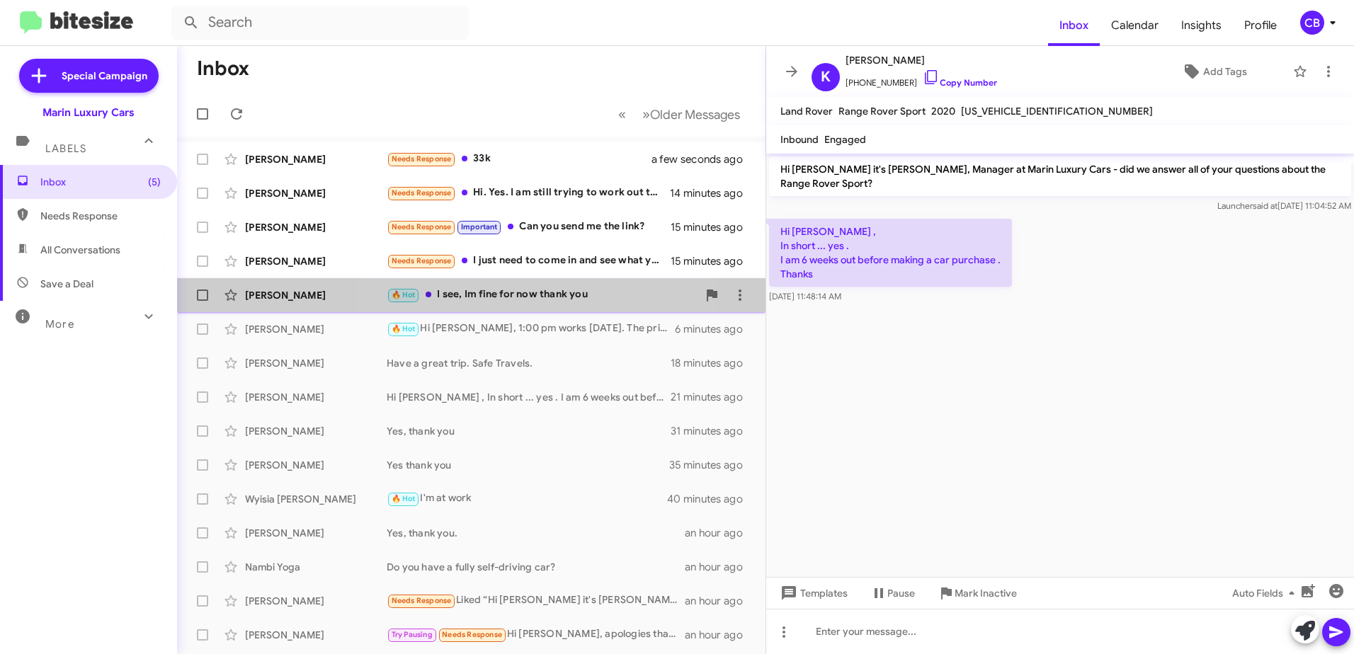
click at [522, 299] on div "🔥 Hot I see, Im fine for now thank you" at bounding box center [542, 295] width 311 height 16
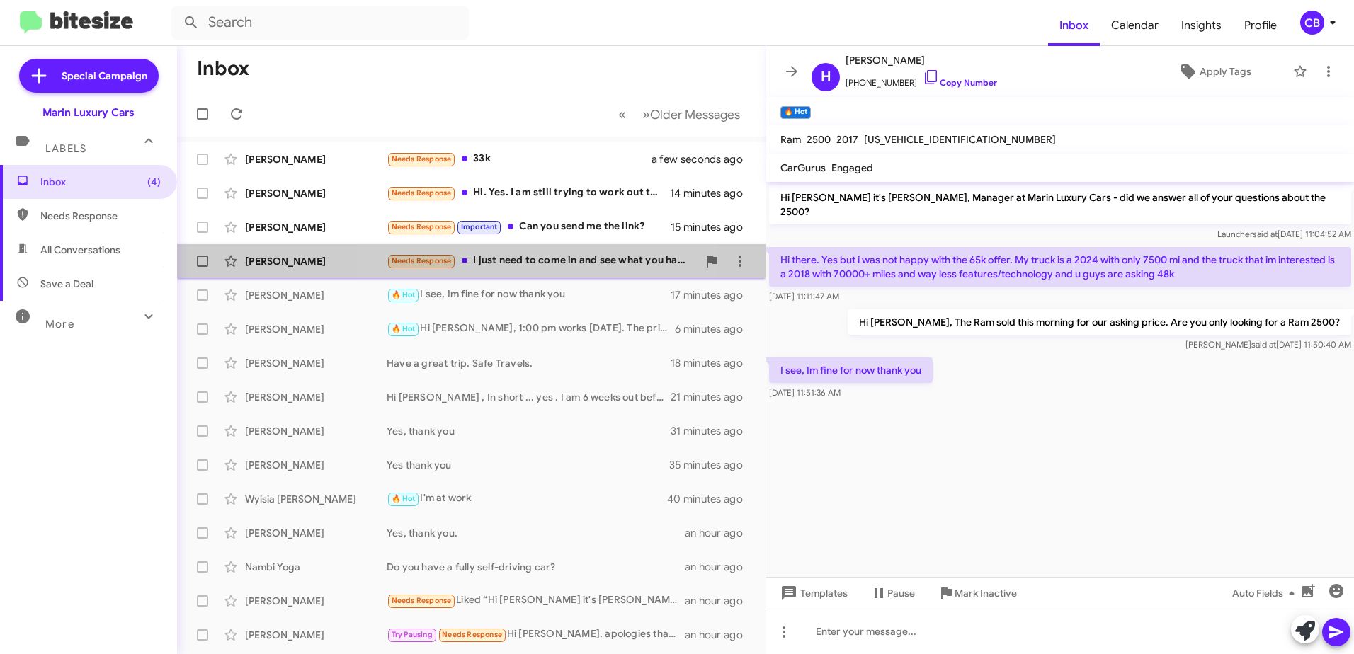
click at [540, 263] on div "Needs Response I just need to come in and see what you have - [PERSON_NAME] has…" at bounding box center [542, 261] width 311 height 16
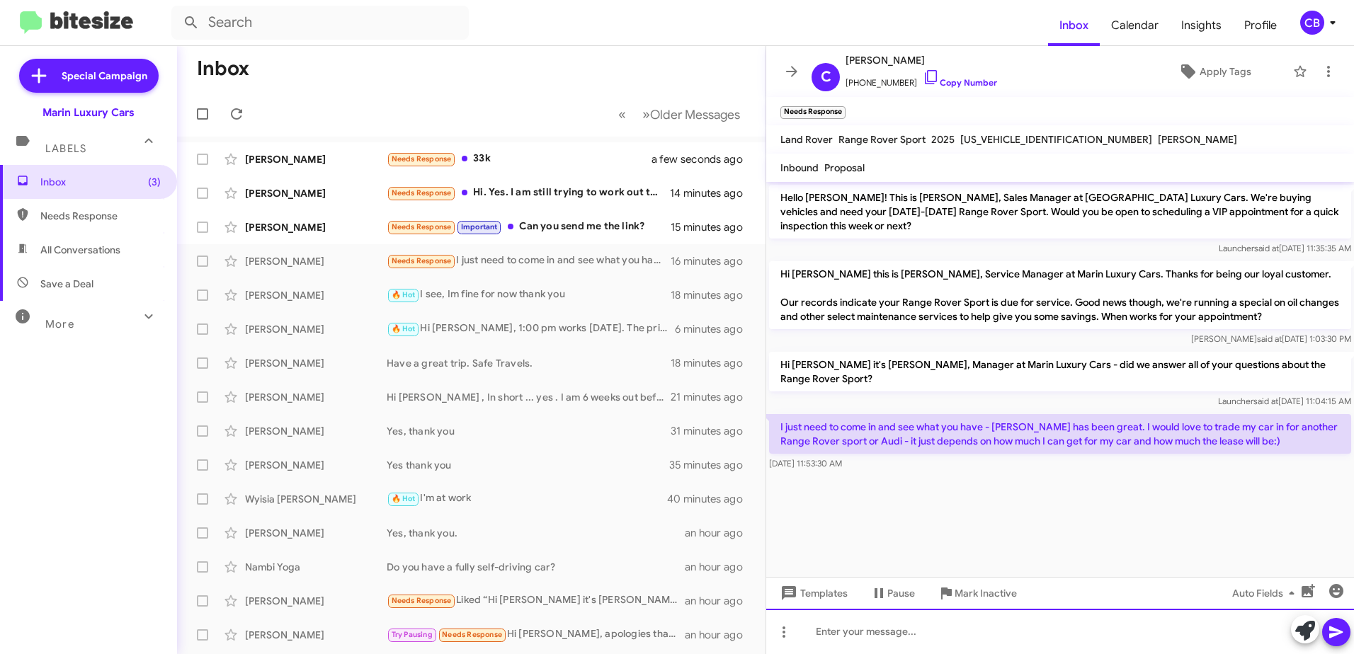
click at [858, 631] on div at bounding box center [1060, 631] width 588 height 45
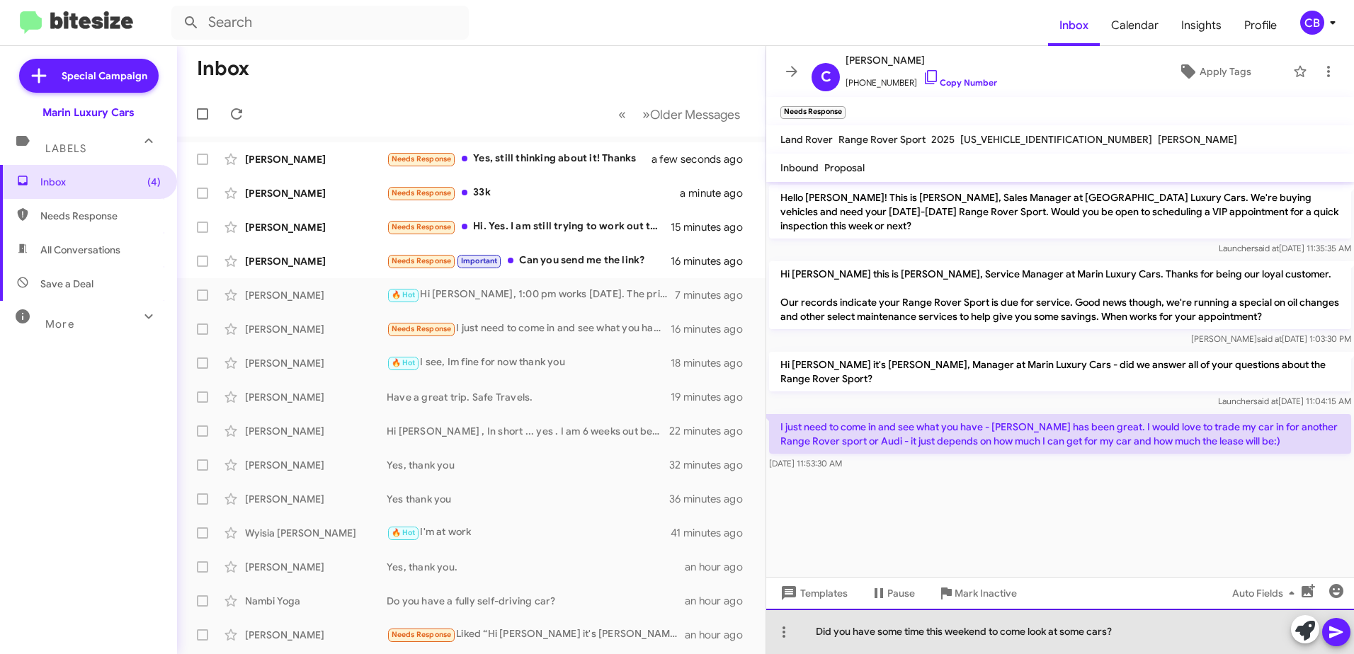
click at [906, 630] on div "Did you have some time this weekend to come look at some cars?" at bounding box center [1060, 631] width 588 height 45
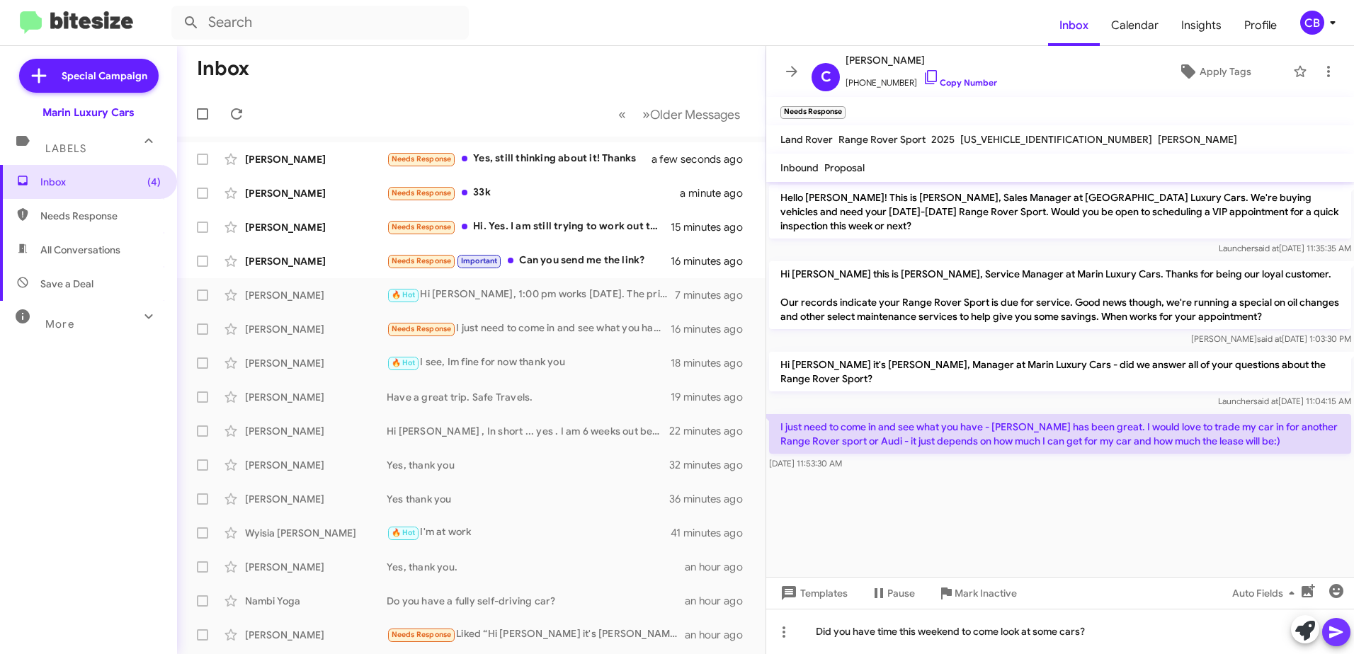
click at [1338, 638] on icon at bounding box center [1336, 632] width 17 height 17
click at [572, 270] on div "[PERSON_NAME] Needs Response Important Can you send me the link? 16 minutes ago" at bounding box center [471, 261] width 566 height 28
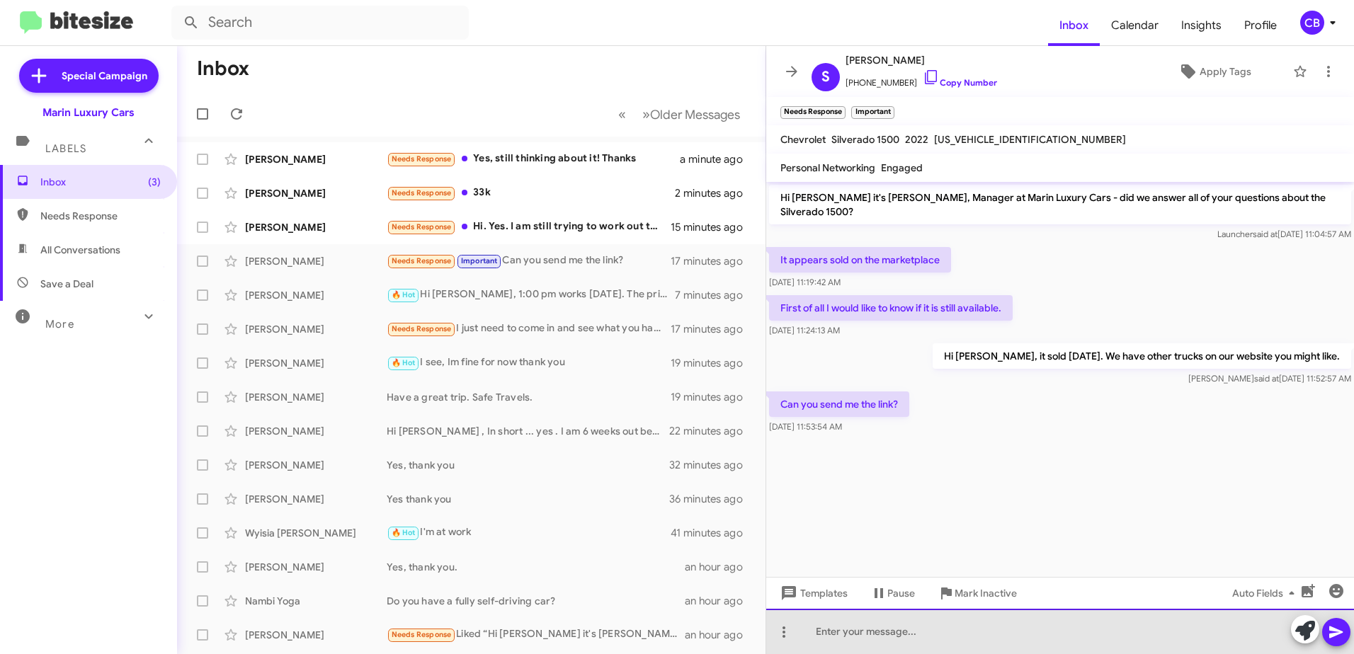
click at [863, 633] on div at bounding box center [1060, 631] width 588 height 45
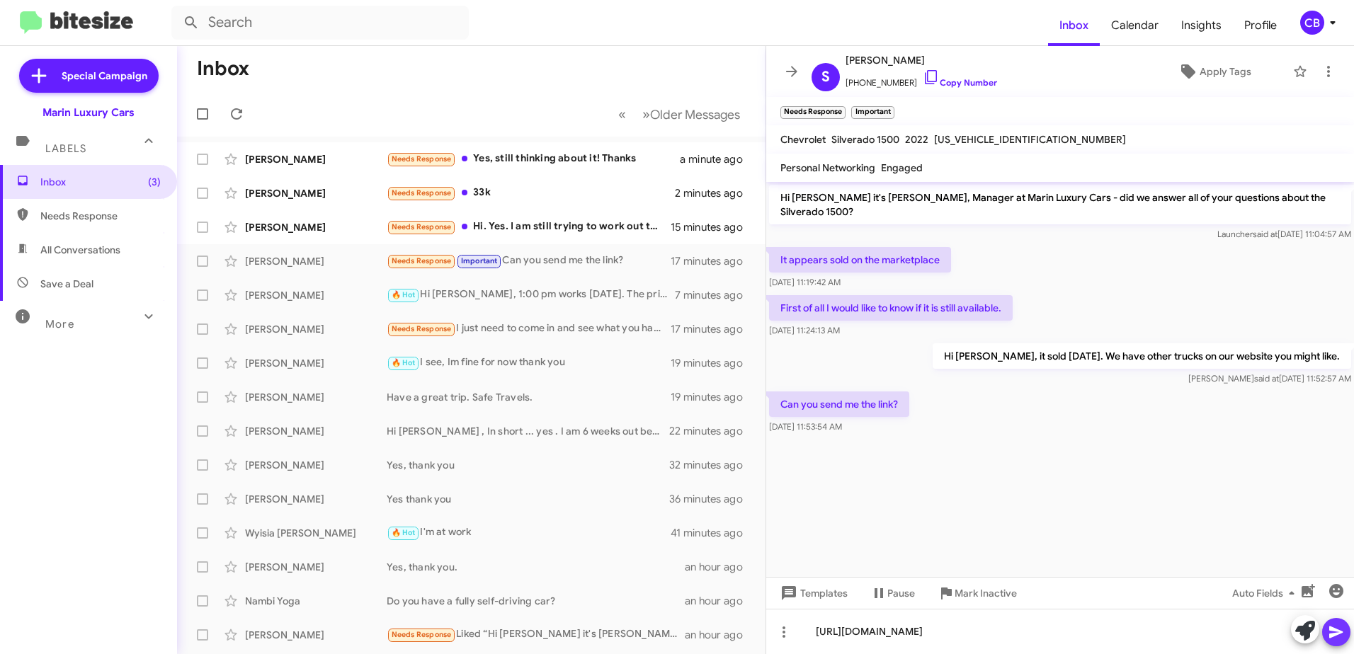
click at [1339, 637] on icon at bounding box center [1336, 632] width 17 height 17
click at [524, 229] on div "Needs Response Hi. Yes. I am still trying to work out the disposition of my Audi" at bounding box center [542, 227] width 311 height 16
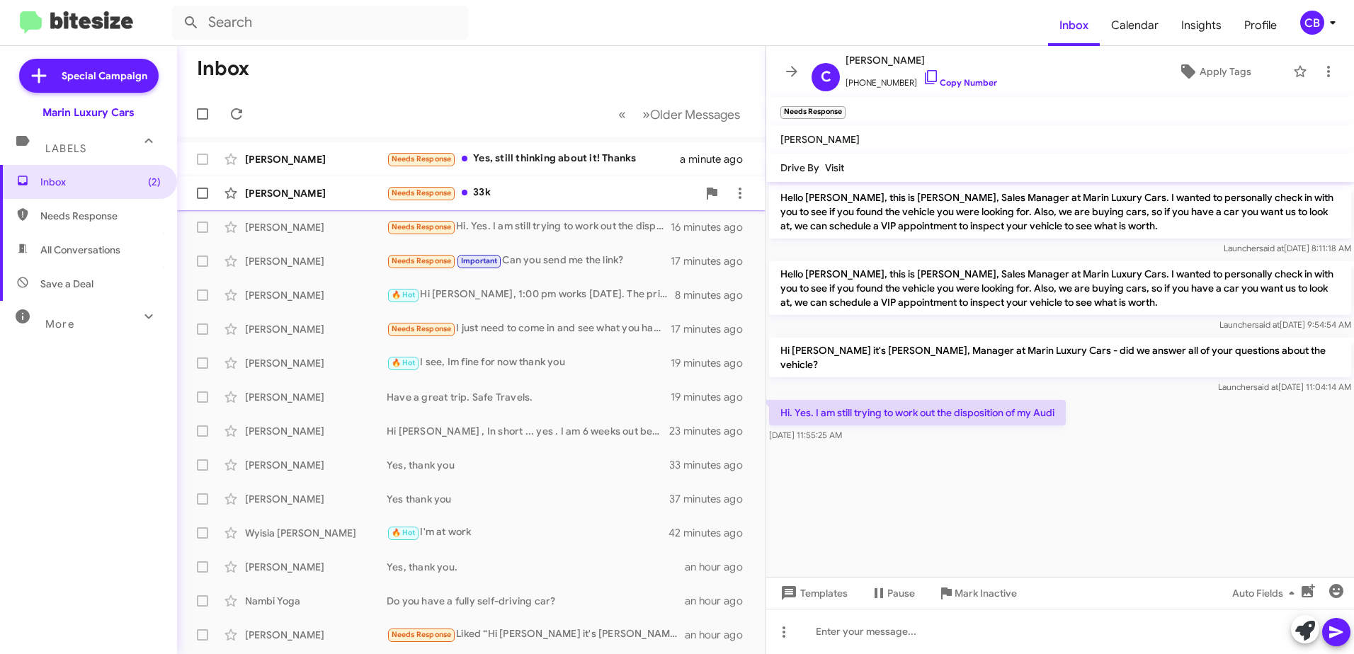
click at [500, 188] on div "Needs Response 33k" at bounding box center [542, 193] width 311 height 16
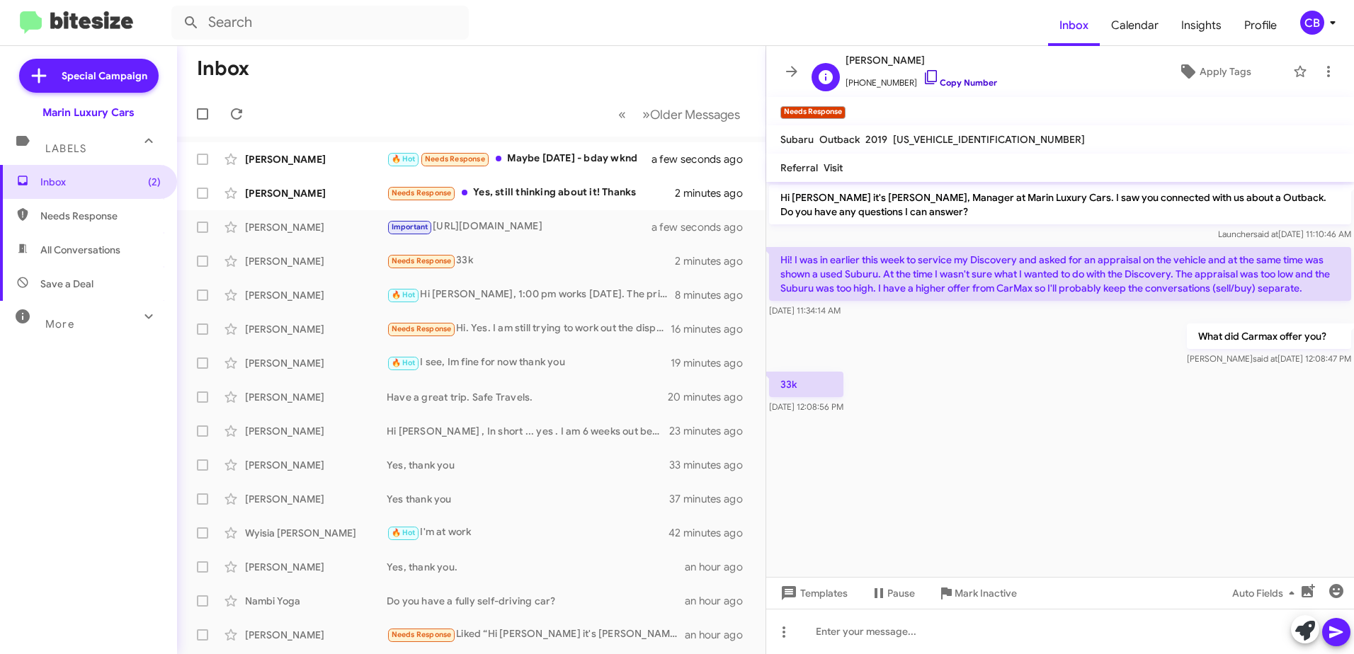
drag, startPoint x: 914, startPoint y: 77, endPoint x: 906, endPoint y: 72, distance: 9.2
click at [923, 76] on icon at bounding box center [931, 77] width 17 height 17
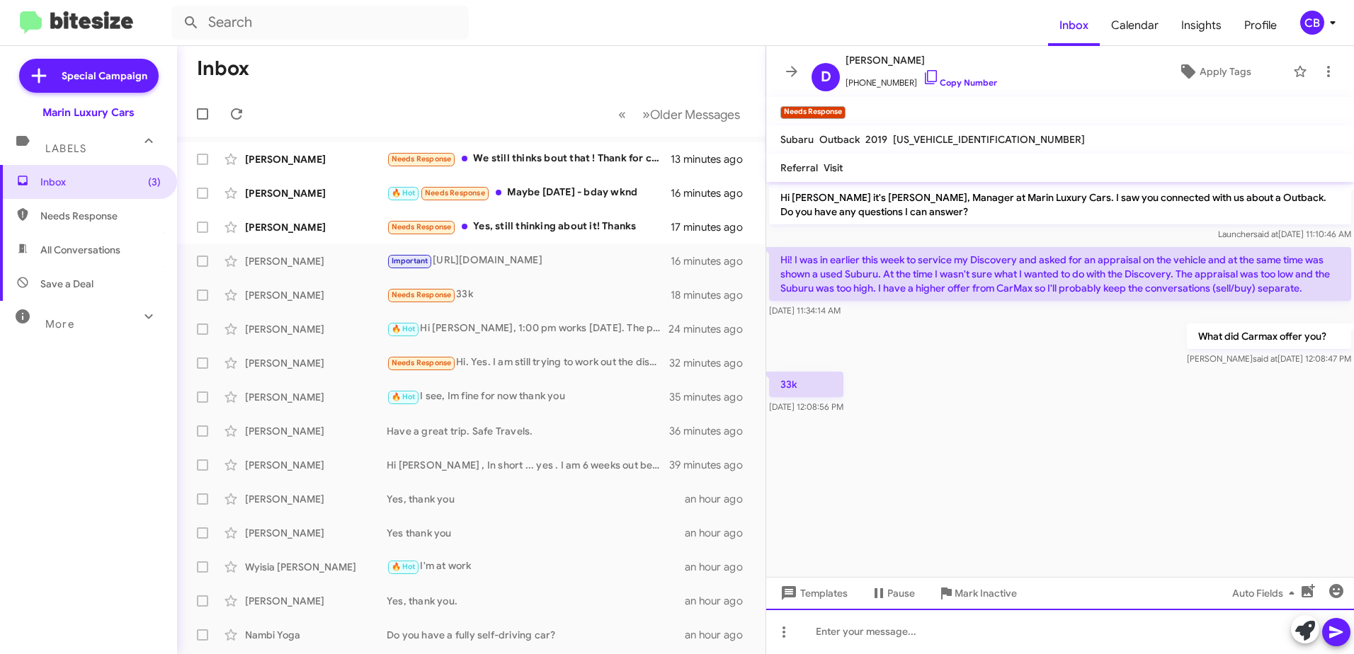
click at [839, 630] on div at bounding box center [1060, 631] width 588 height 45
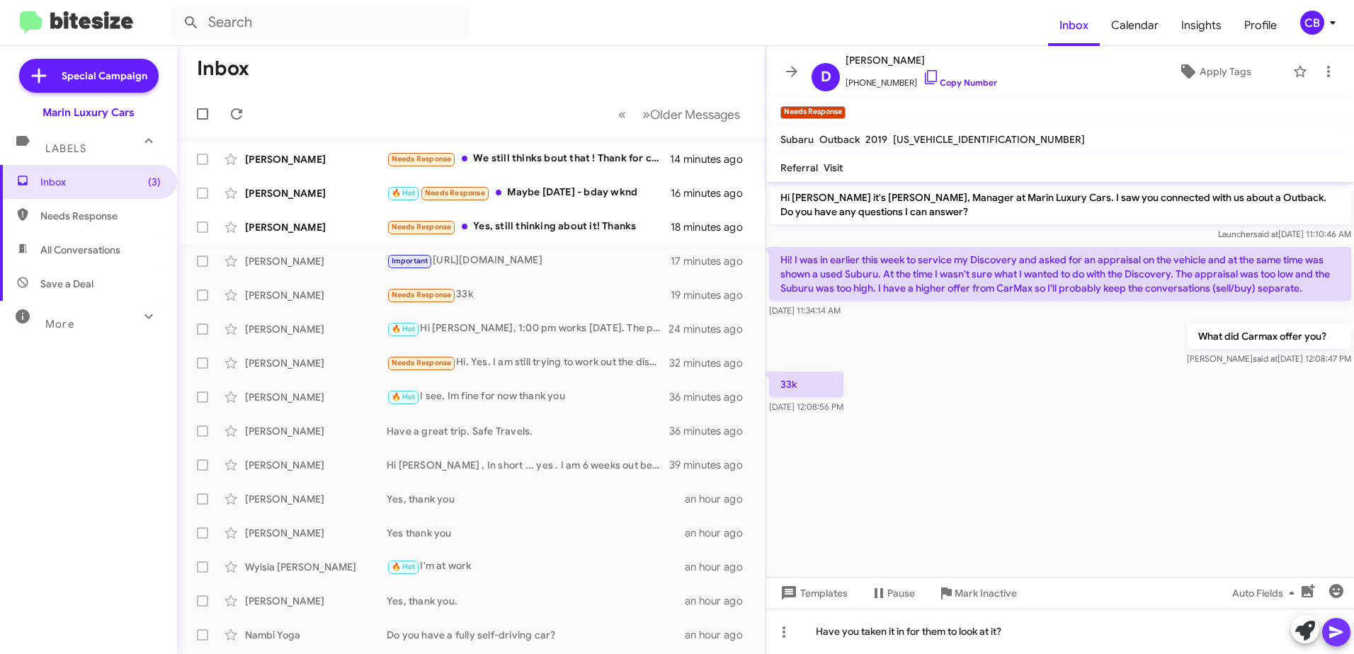
click at [1336, 636] on icon at bounding box center [1335, 633] width 13 height 12
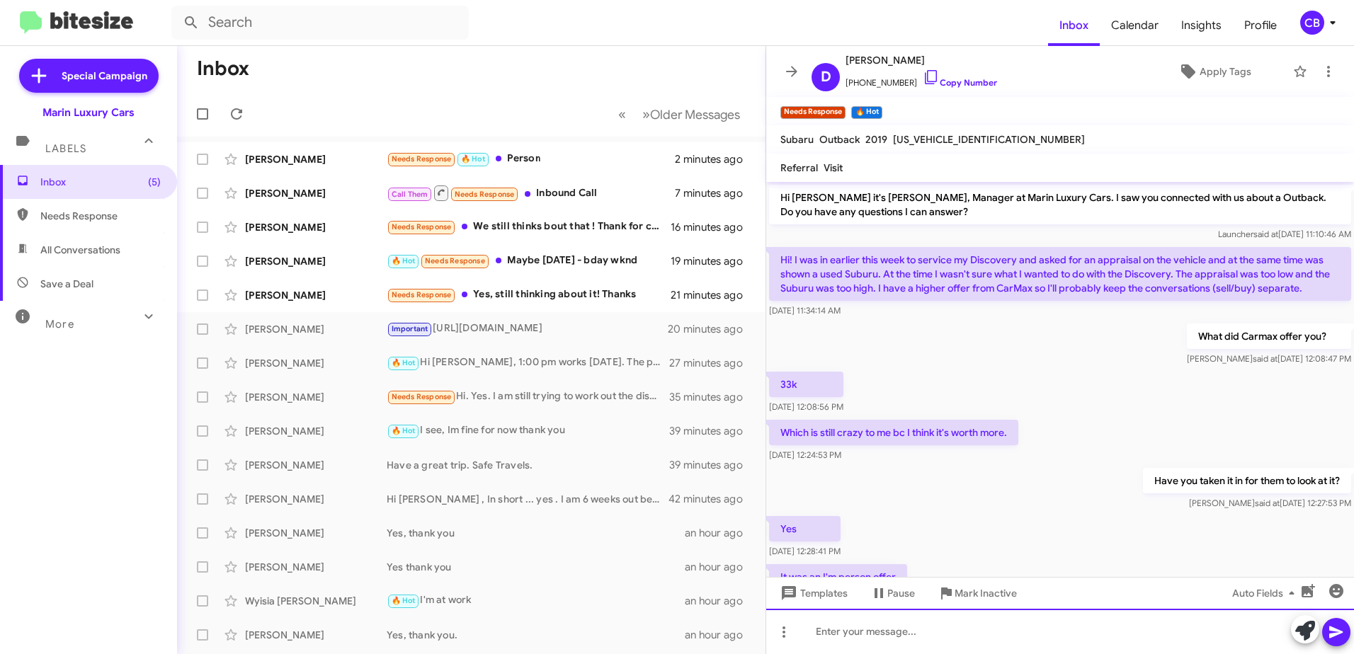
scroll to position [164, 0]
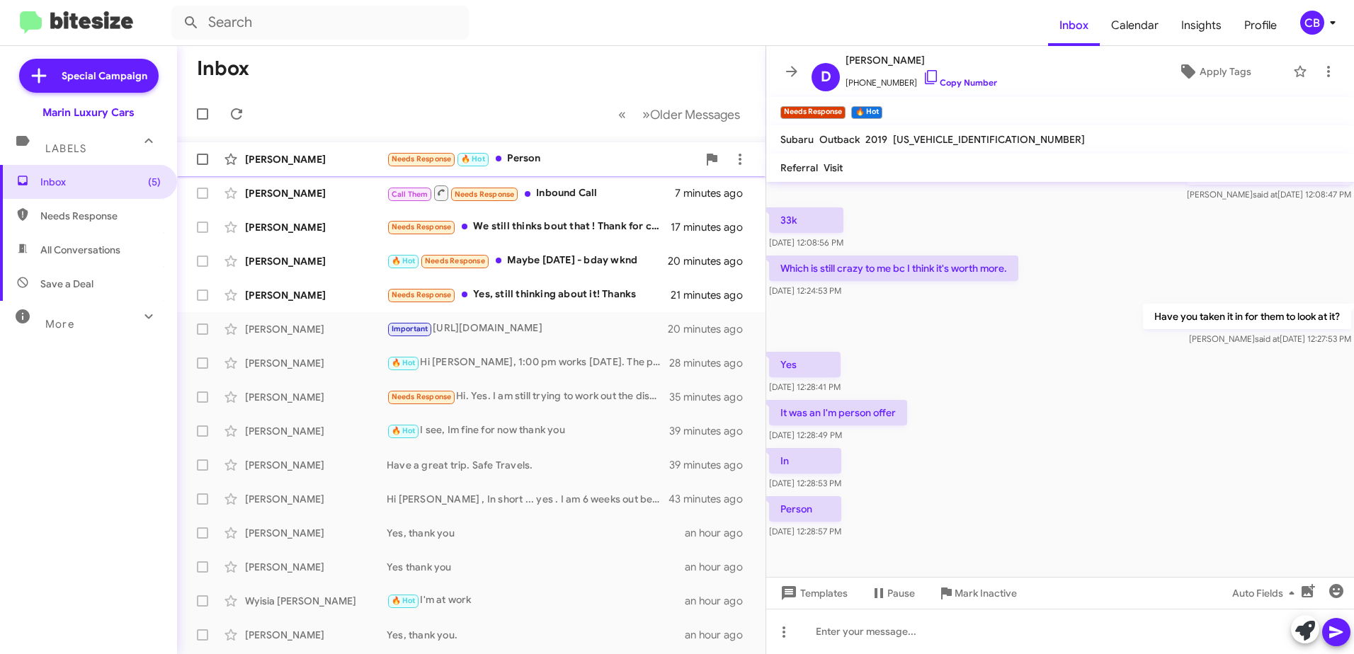
click at [534, 159] on div "Needs Response 🔥 Hot Person" at bounding box center [542, 159] width 311 height 16
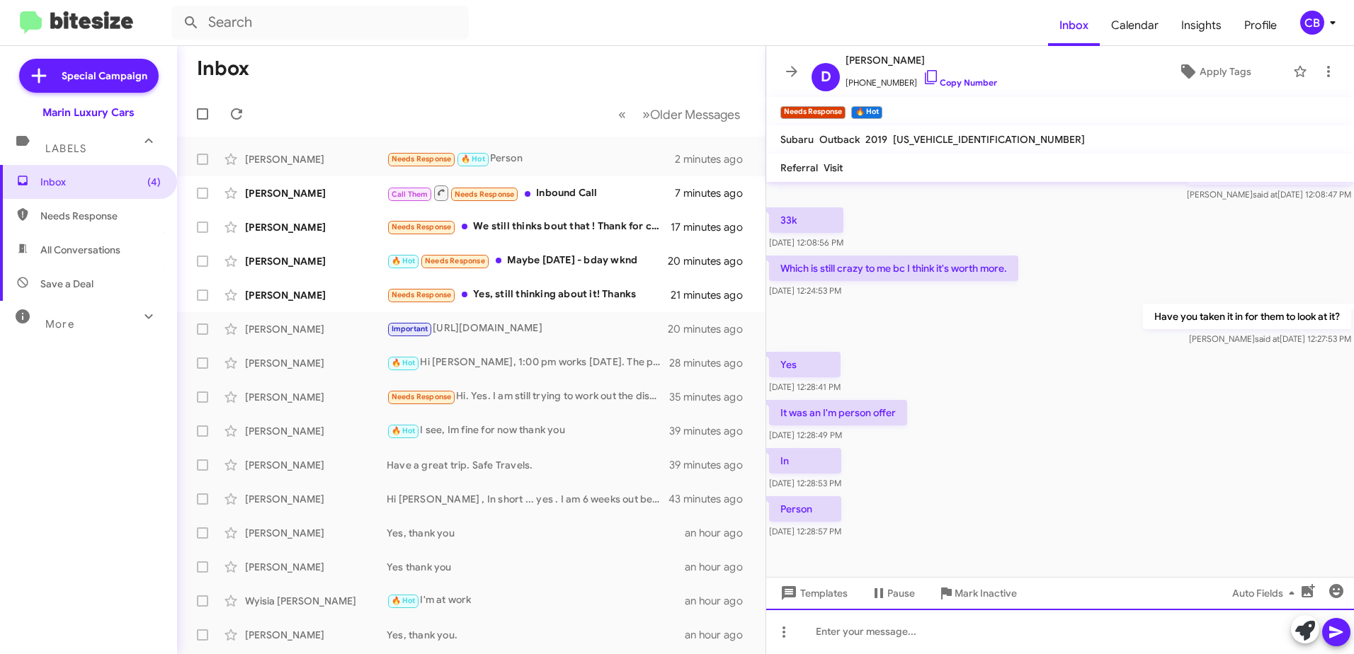
click at [891, 623] on div at bounding box center [1060, 631] width 588 height 45
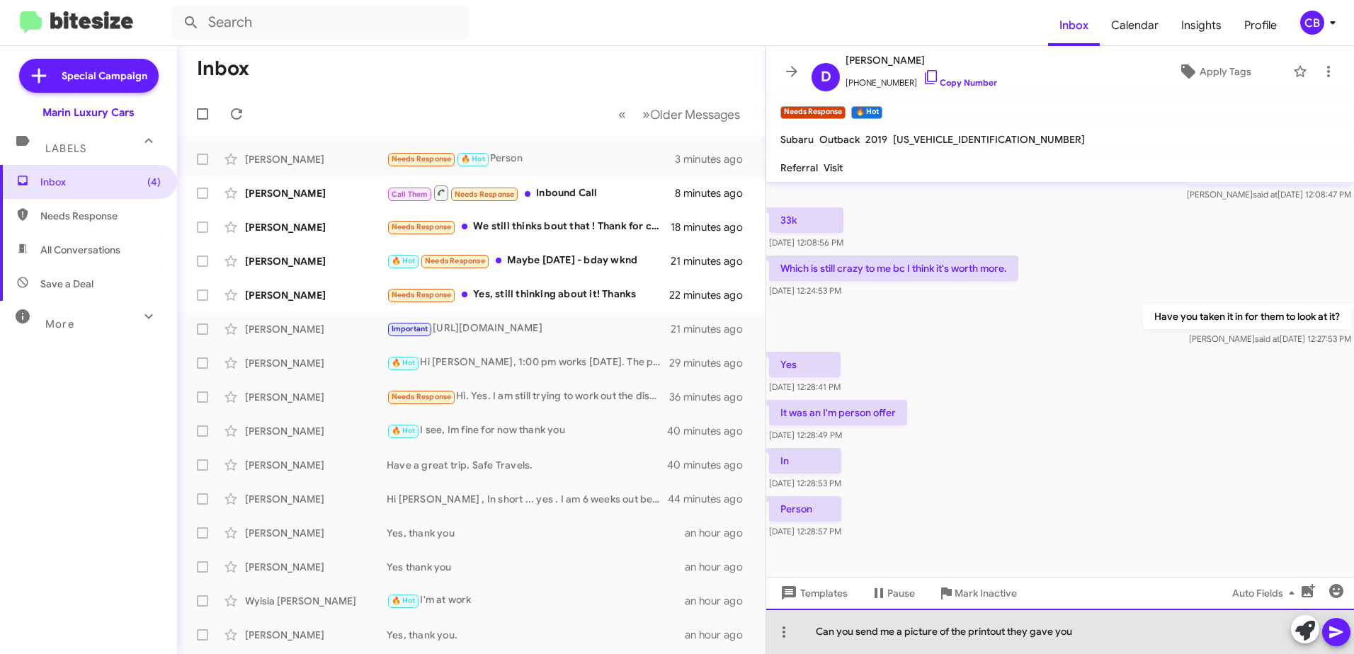
click at [1091, 633] on div "Can you send me a picture of the printout they gave you" at bounding box center [1060, 631] width 588 height 45
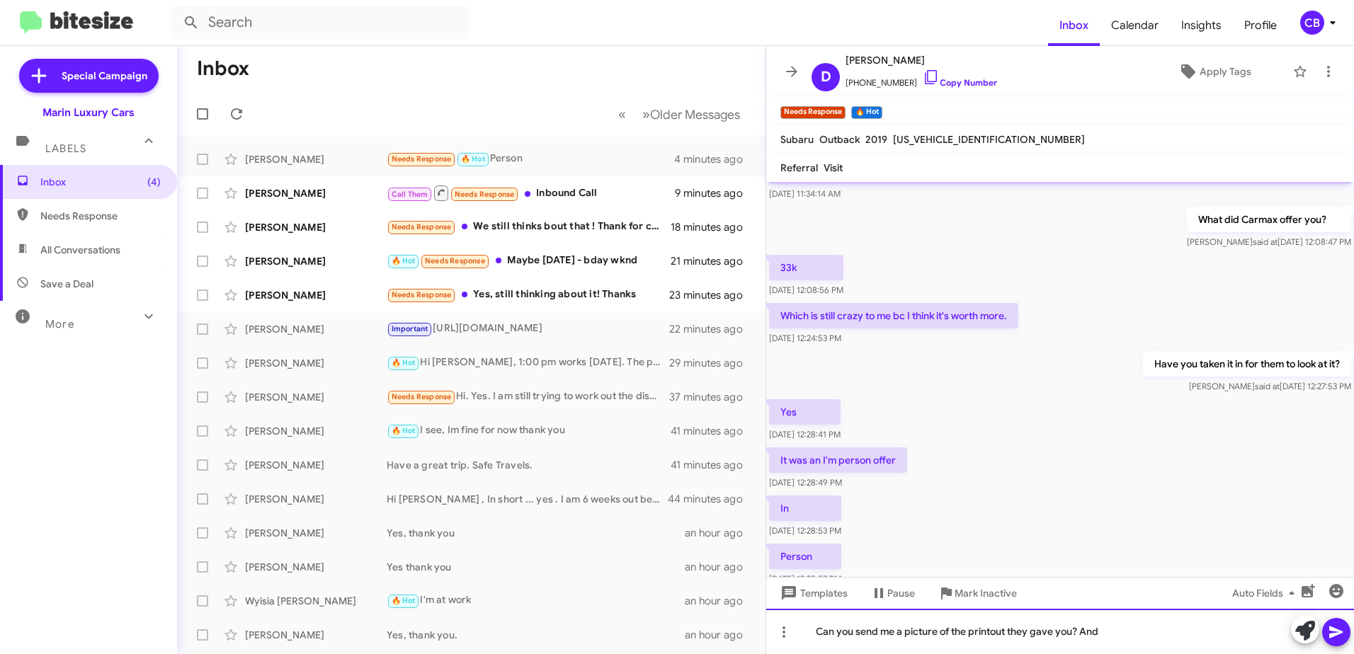
scroll to position [23, 0]
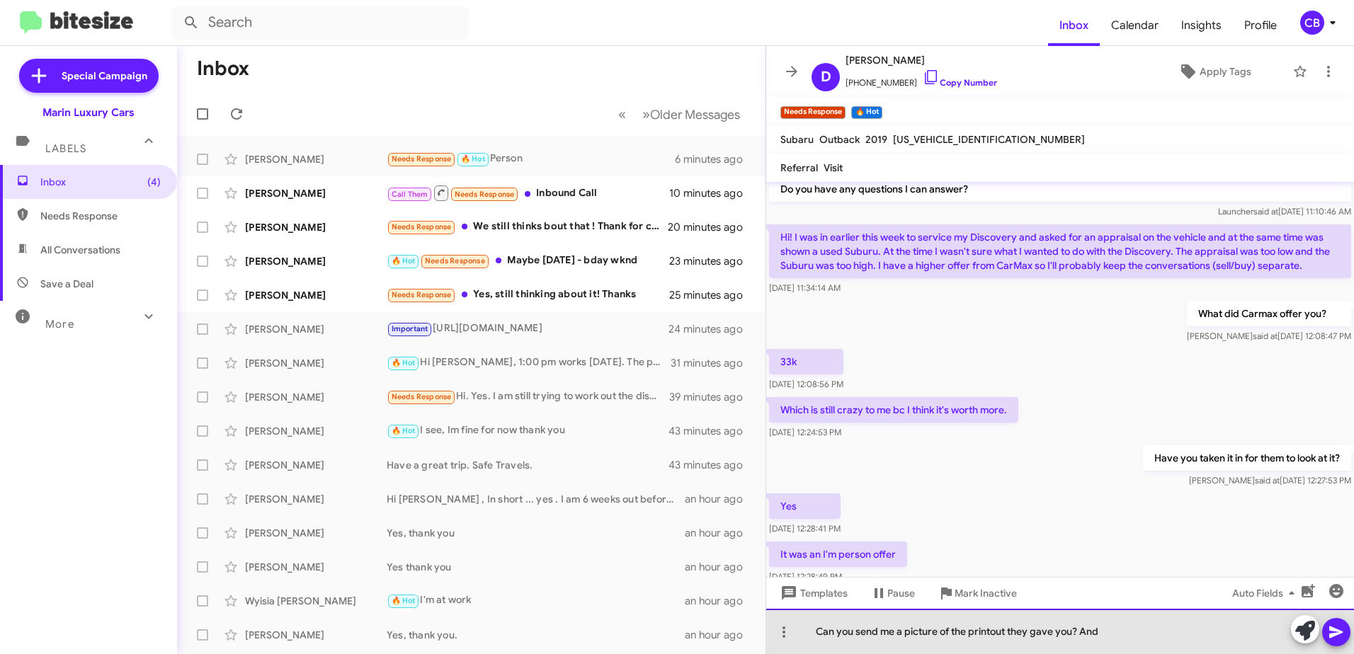
click at [1132, 633] on div "Can you send me a picture of the printout they gave you? And" at bounding box center [1060, 631] width 588 height 45
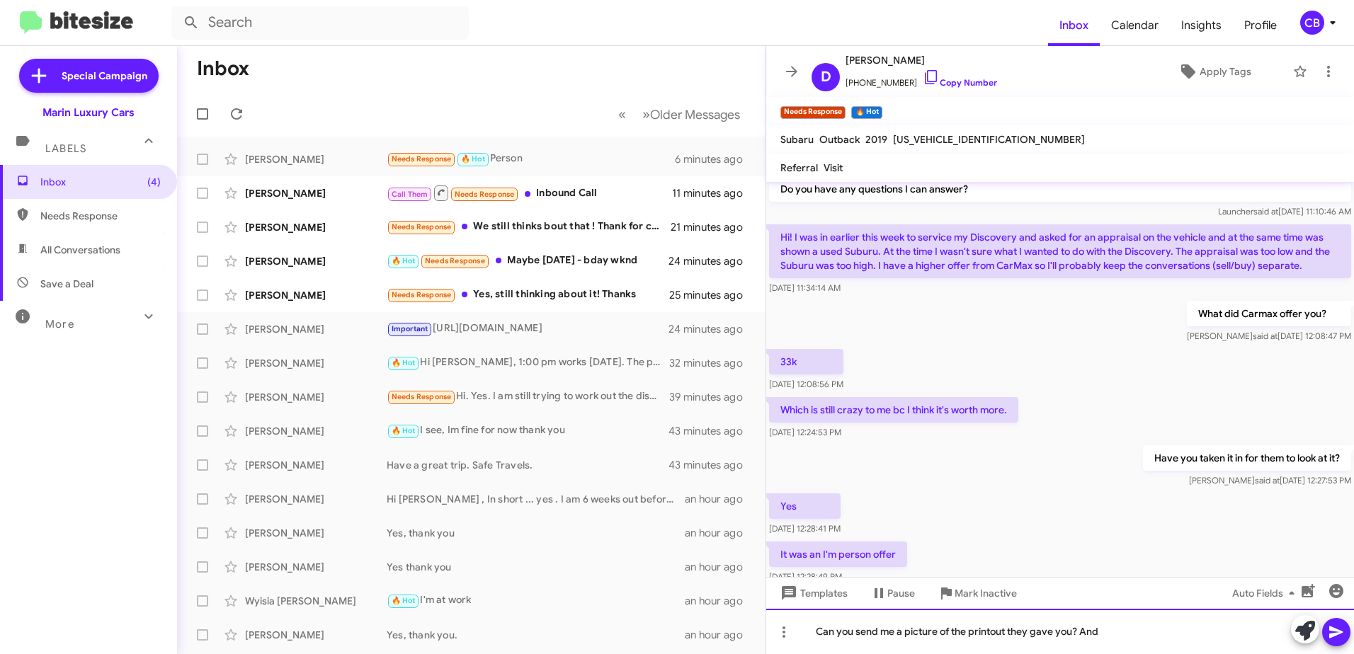
click at [1137, 632] on div "Can you send me a picture of the printout they gave you? And" at bounding box center [1060, 631] width 588 height 45
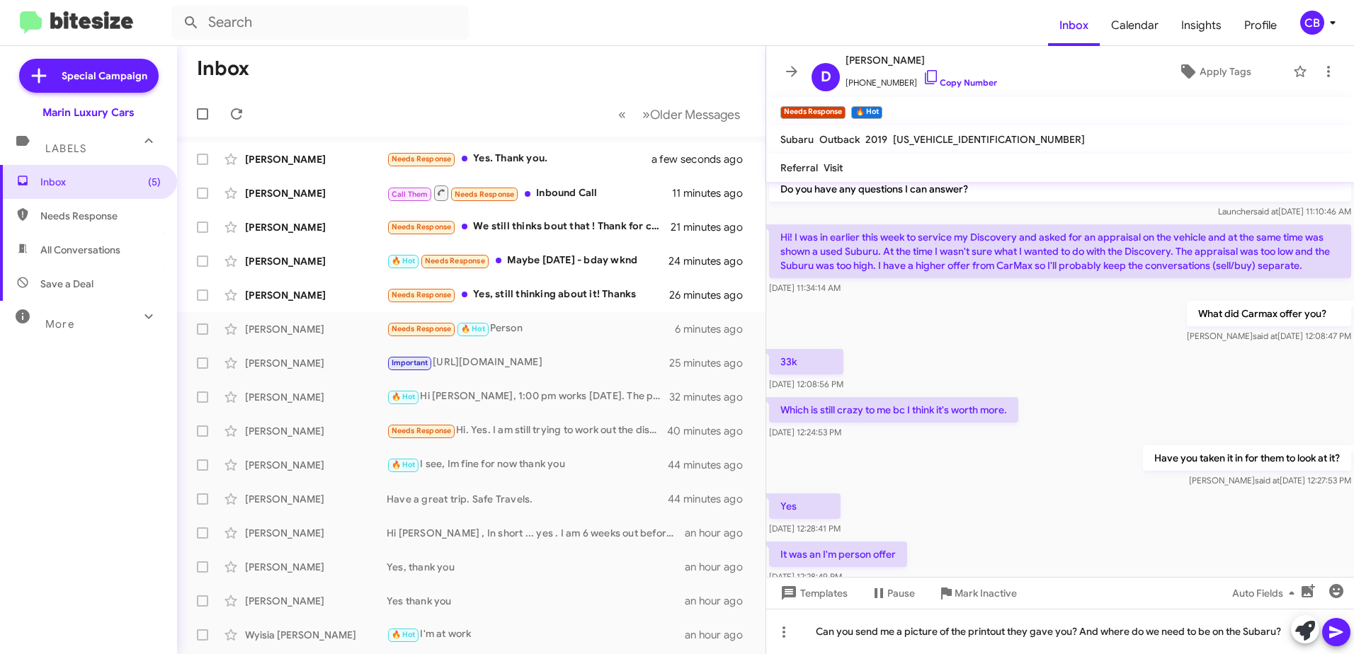
click at [1336, 637] on icon at bounding box center [1336, 632] width 17 height 17
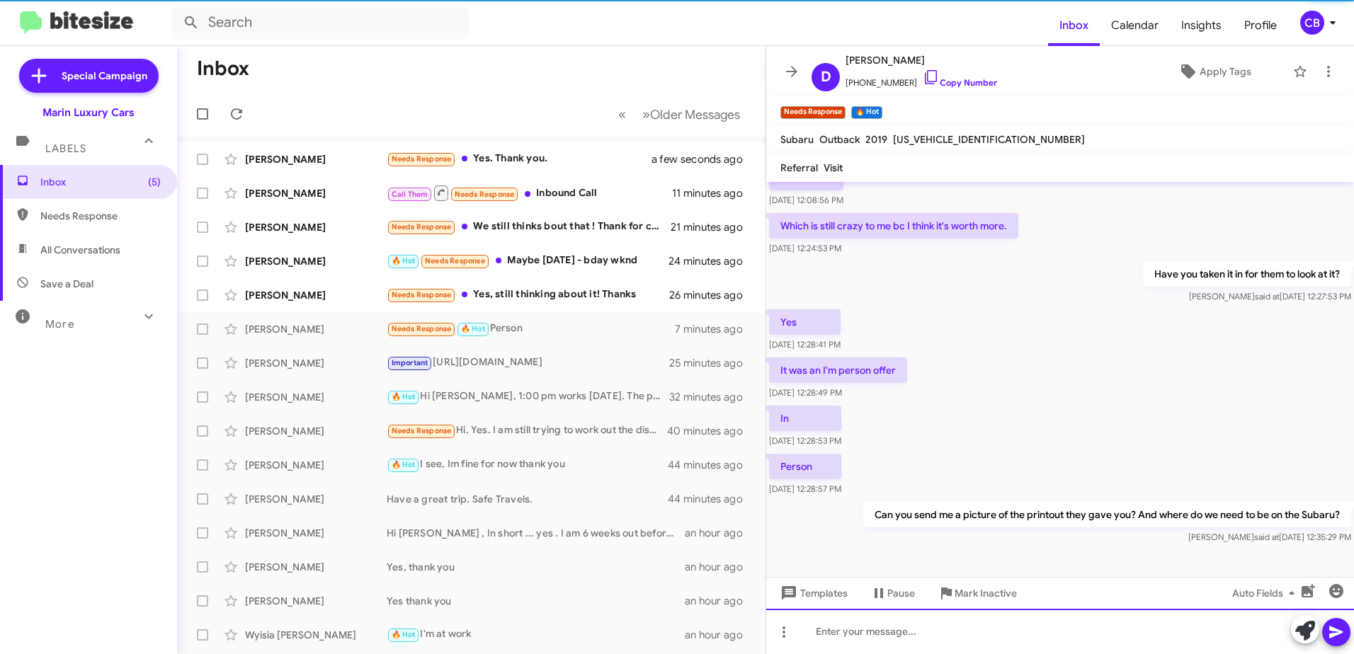
scroll to position [216, 0]
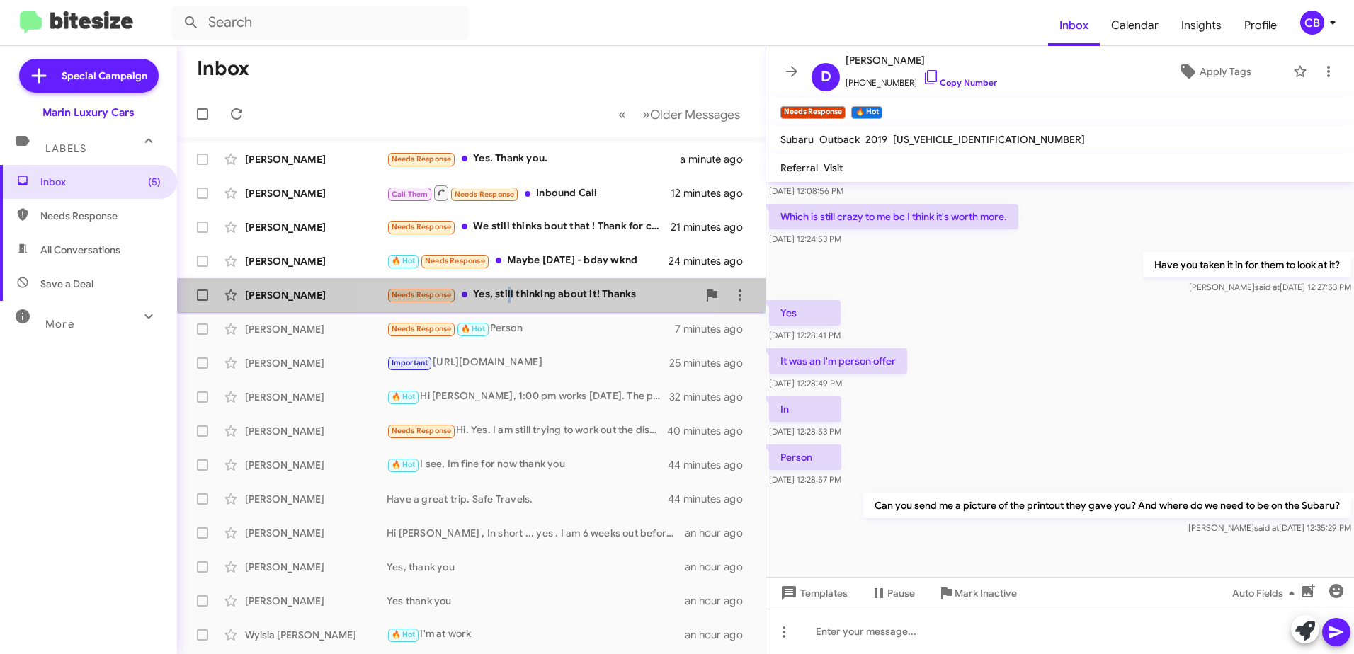
click at [511, 302] on div "Needs Response Yes, still thinking about it! Thanks" at bounding box center [542, 295] width 311 height 16
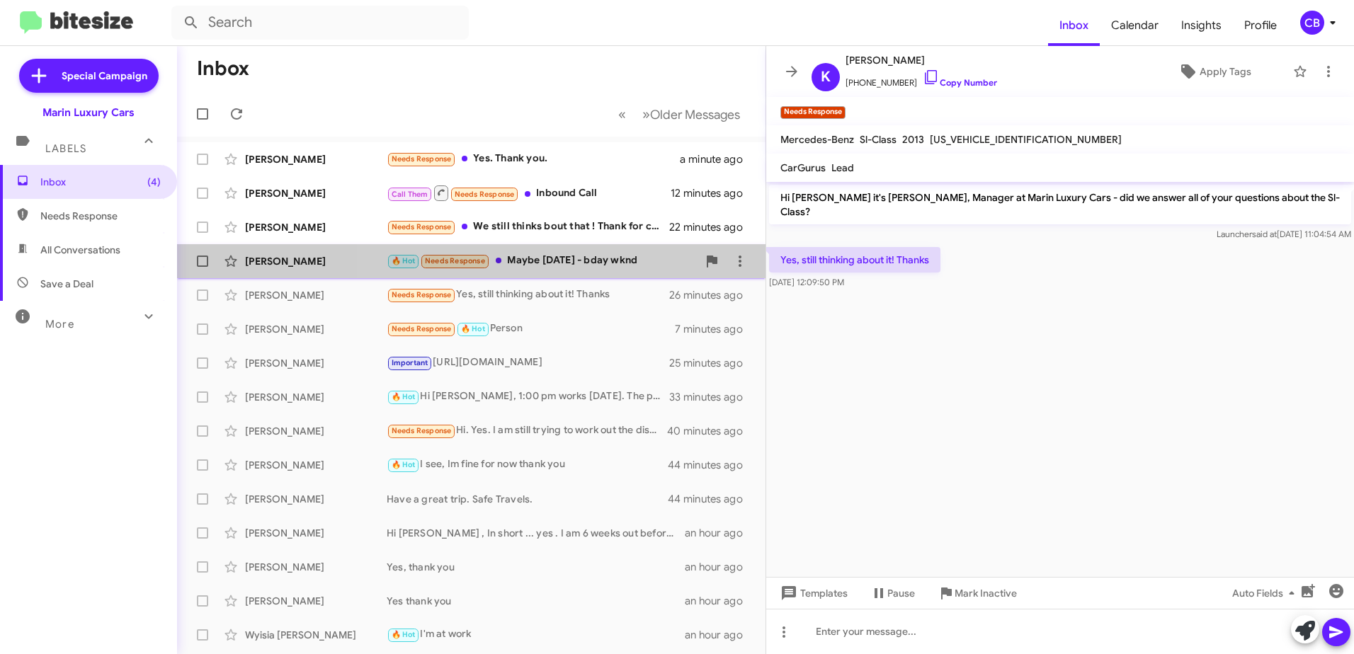
click at [568, 263] on div "🔥 Hot Needs Response Maybe [DATE] - bday wknd" at bounding box center [542, 261] width 311 height 16
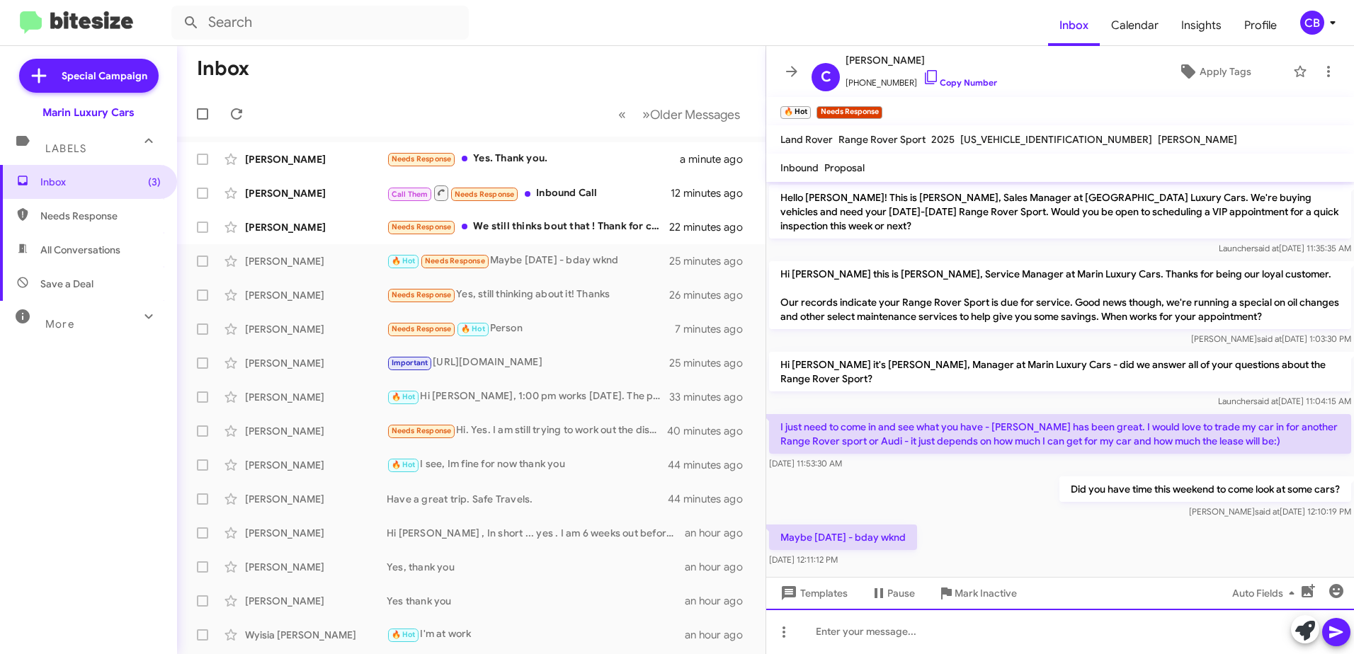
click at [882, 635] on div at bounding box center [1060, 631] width 588 height 45
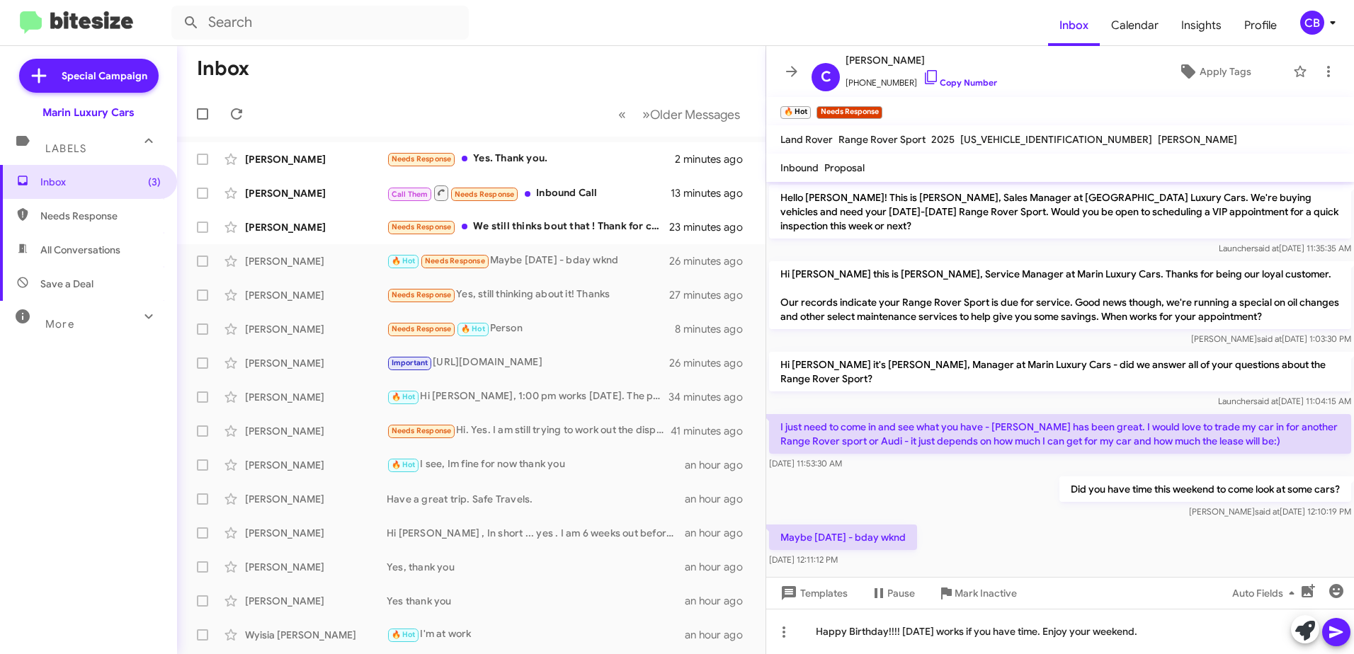
click at [1338, 634] on icon at bounding box center [1335, 633] width 13 height 12
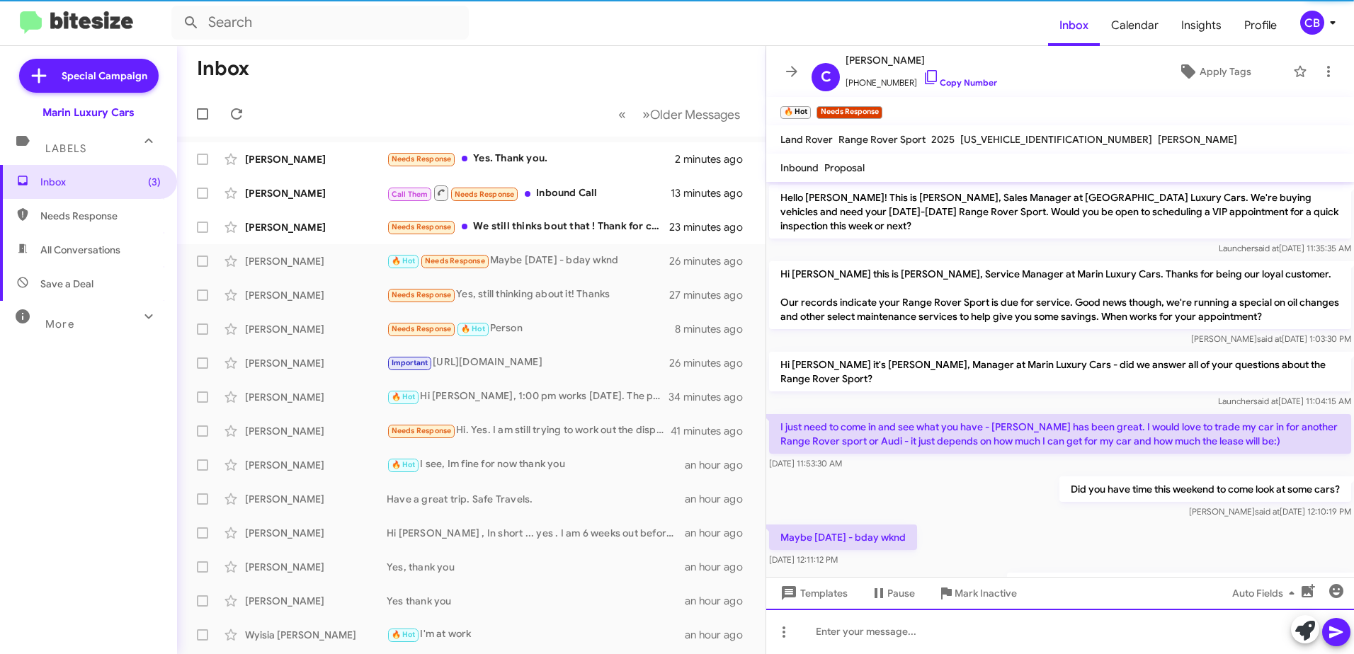
scroll to position [52, 0]
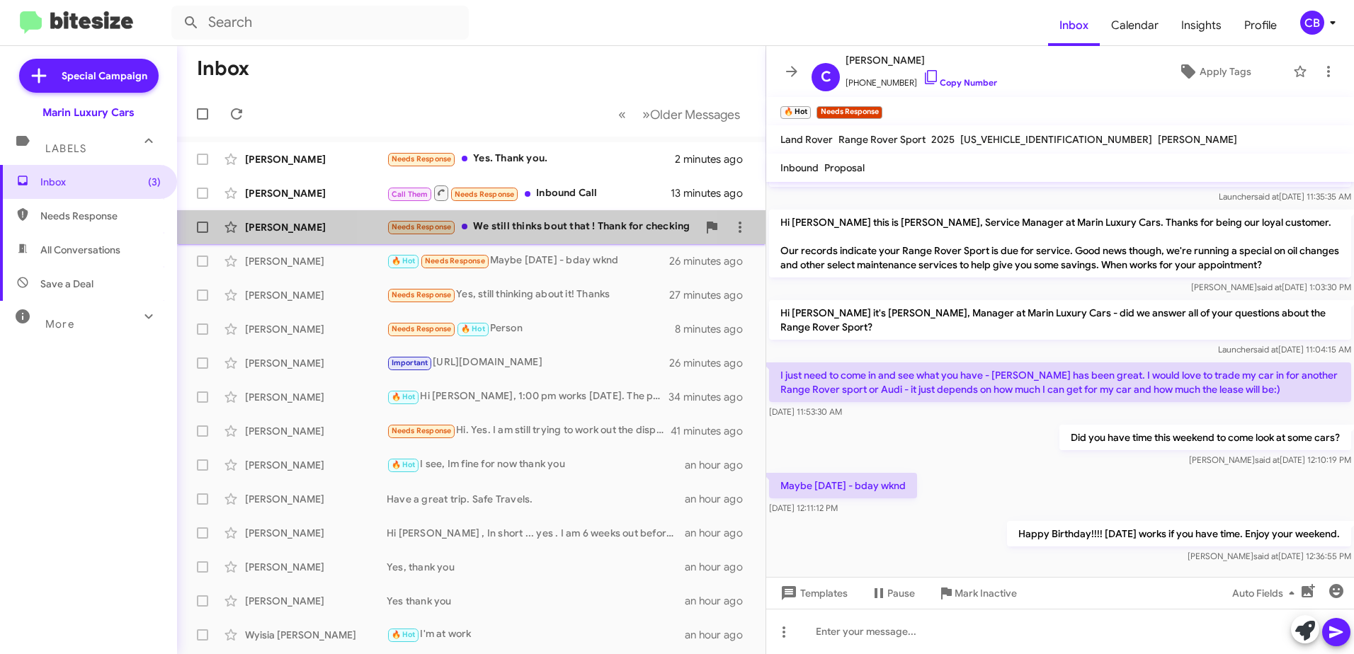
click at [545, 231] on div "Needs Response We still thinks bout that ! Thank for checking" at bounding box center [542, 227] width 311 height 16
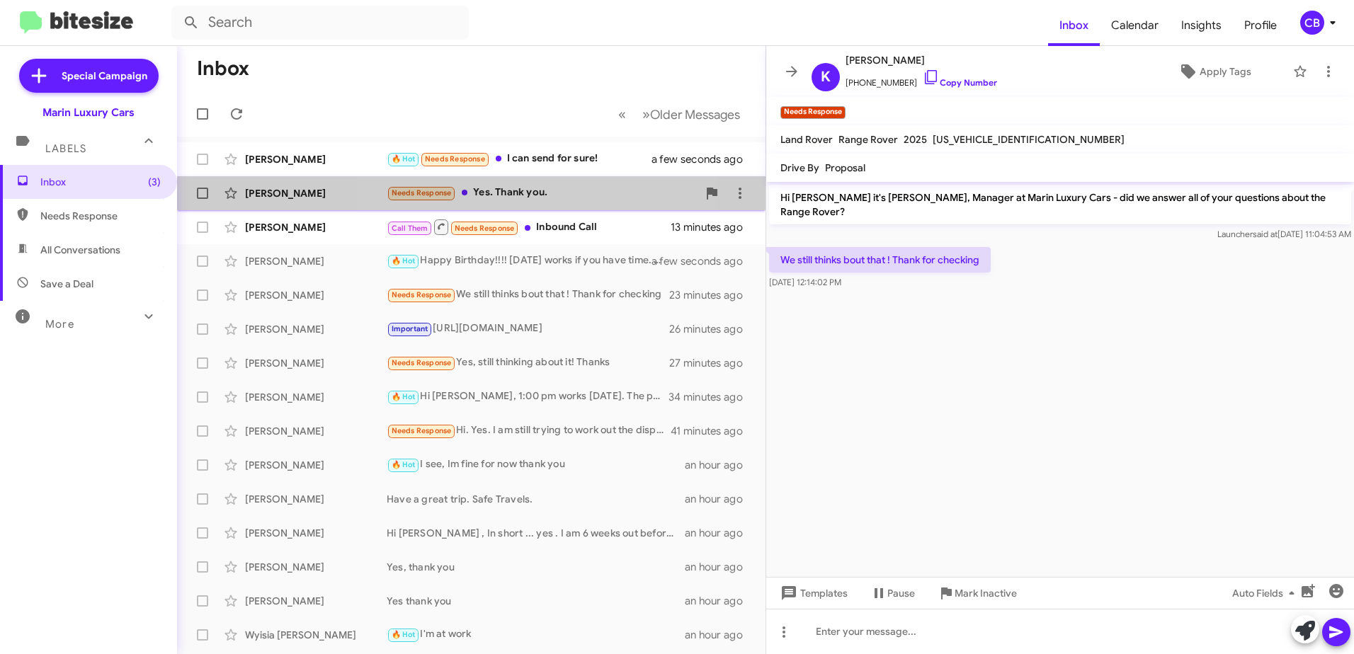
click at [504, 190] on div "Needs Response Yes. Thank you." at bounding box center [542, 193] width 311 height 16
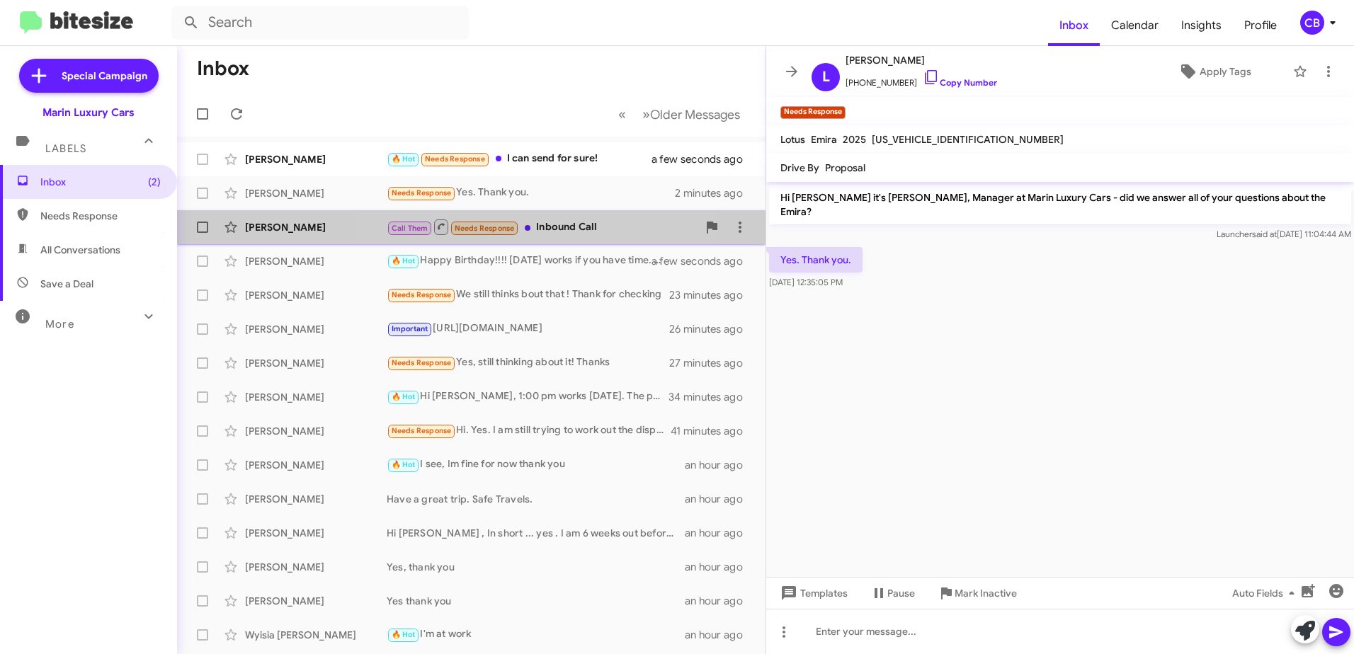
click at [549, 230] on div "Call Them Needs Response Inbound Call" at bounding box center [542, 227] width 311 height 18
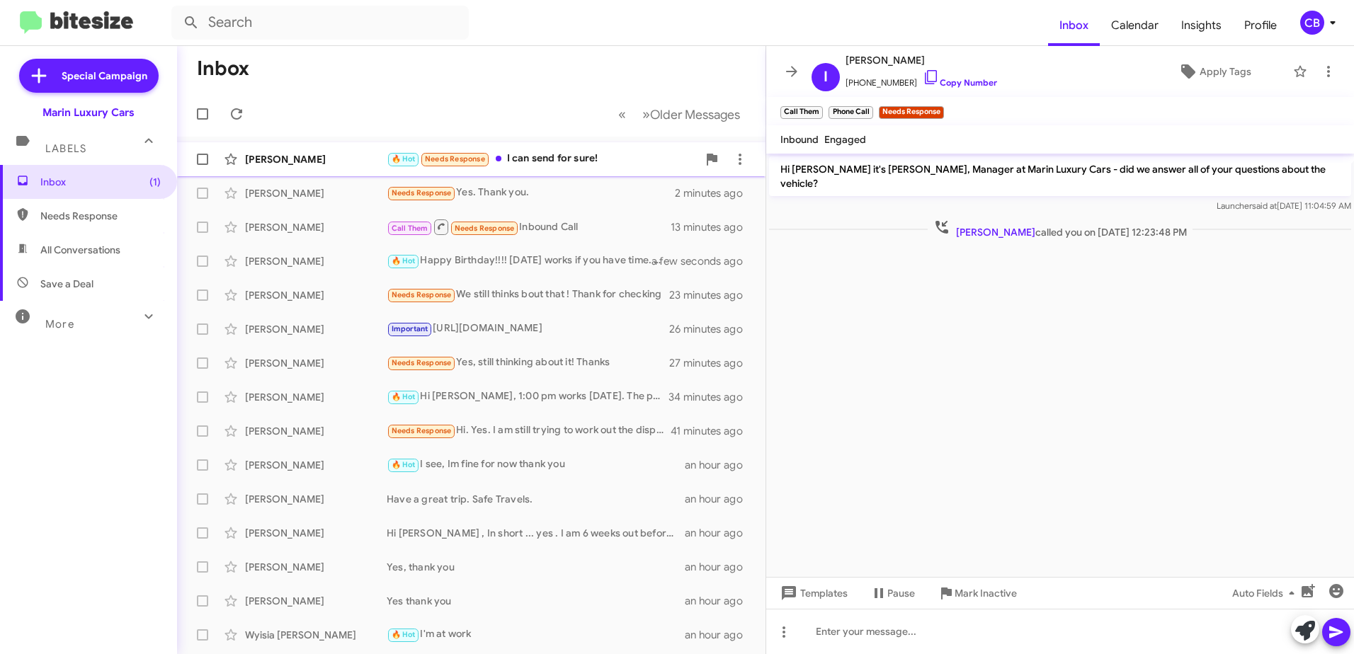
click at [540, 153] on div "🔥 Hot Needs Response I can send for sure!" at bounding box center [542, 159] width 311 height 16
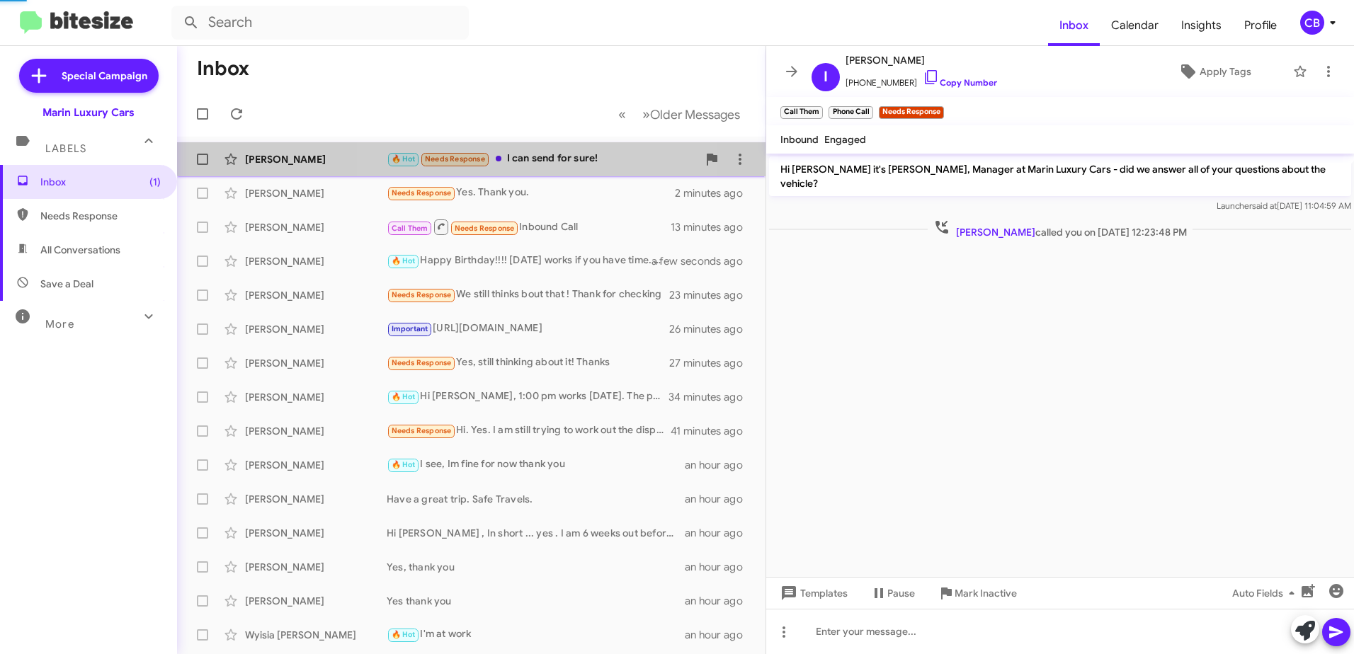
scroll to position [239, 0]
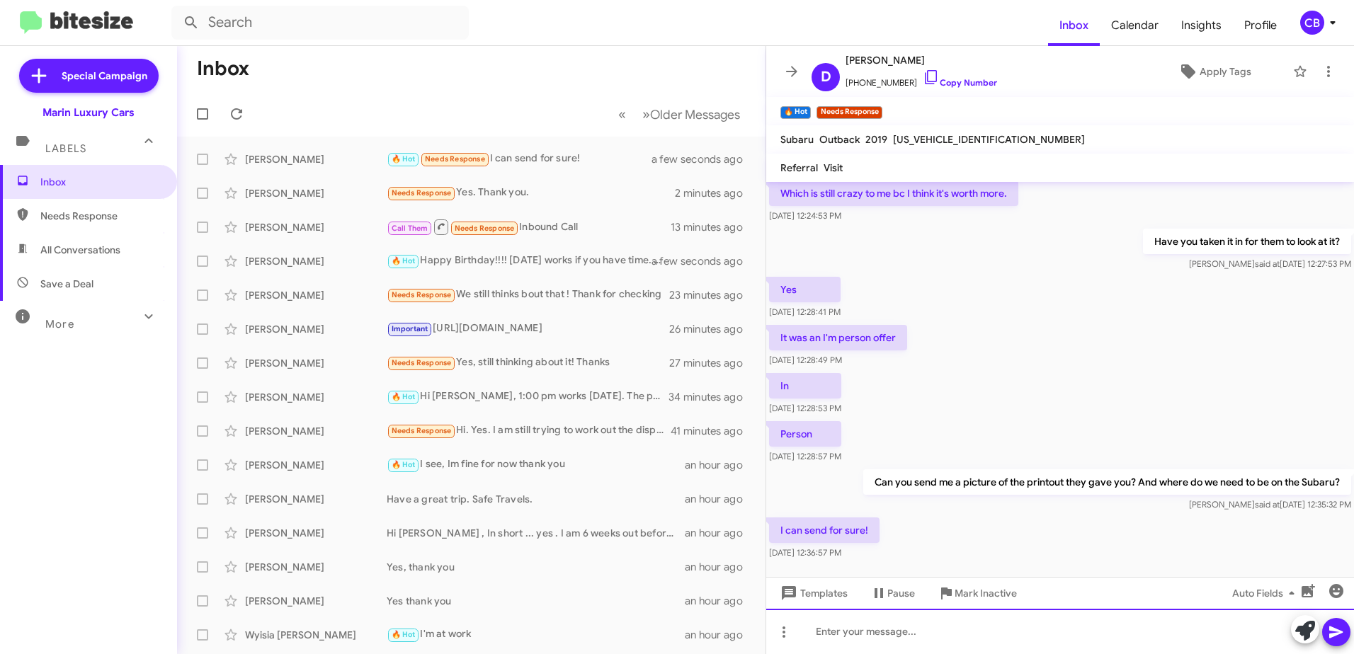
click at [922, 646] on div at bounding box center [1060, 631] width 588 height 45
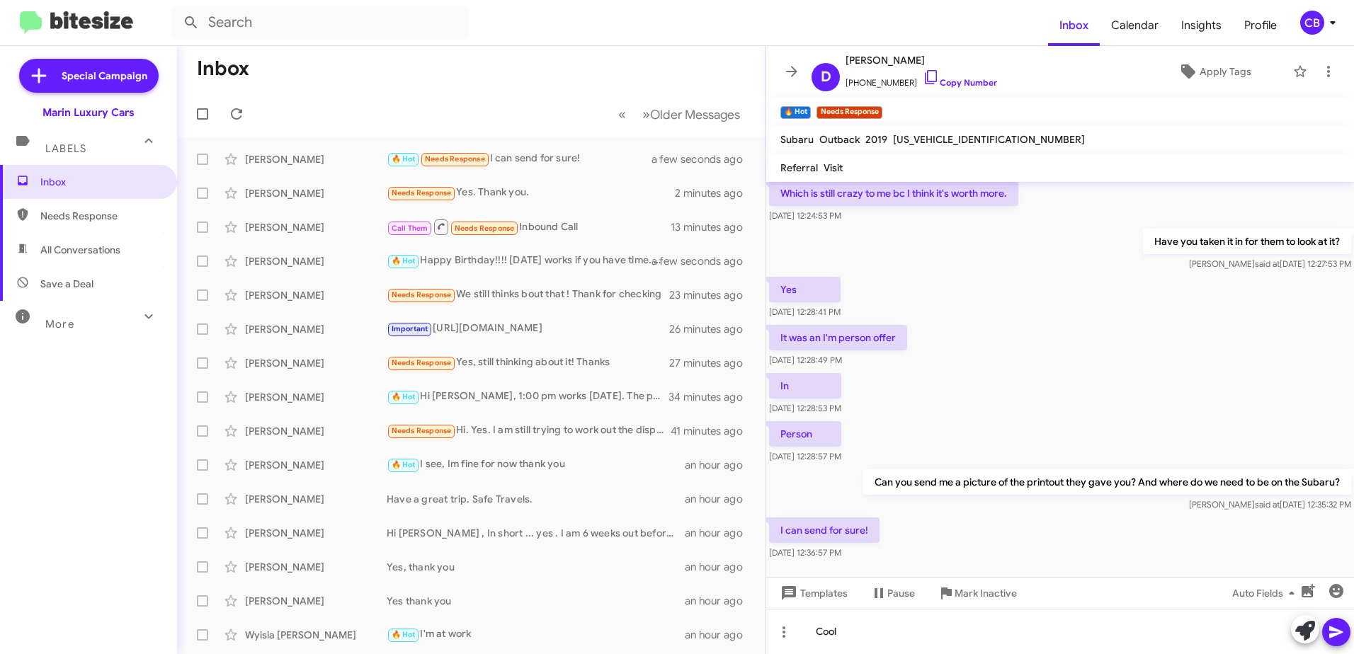
click at [1344, 637] on icon at bounding box center [1336, 632] width 17 height 17
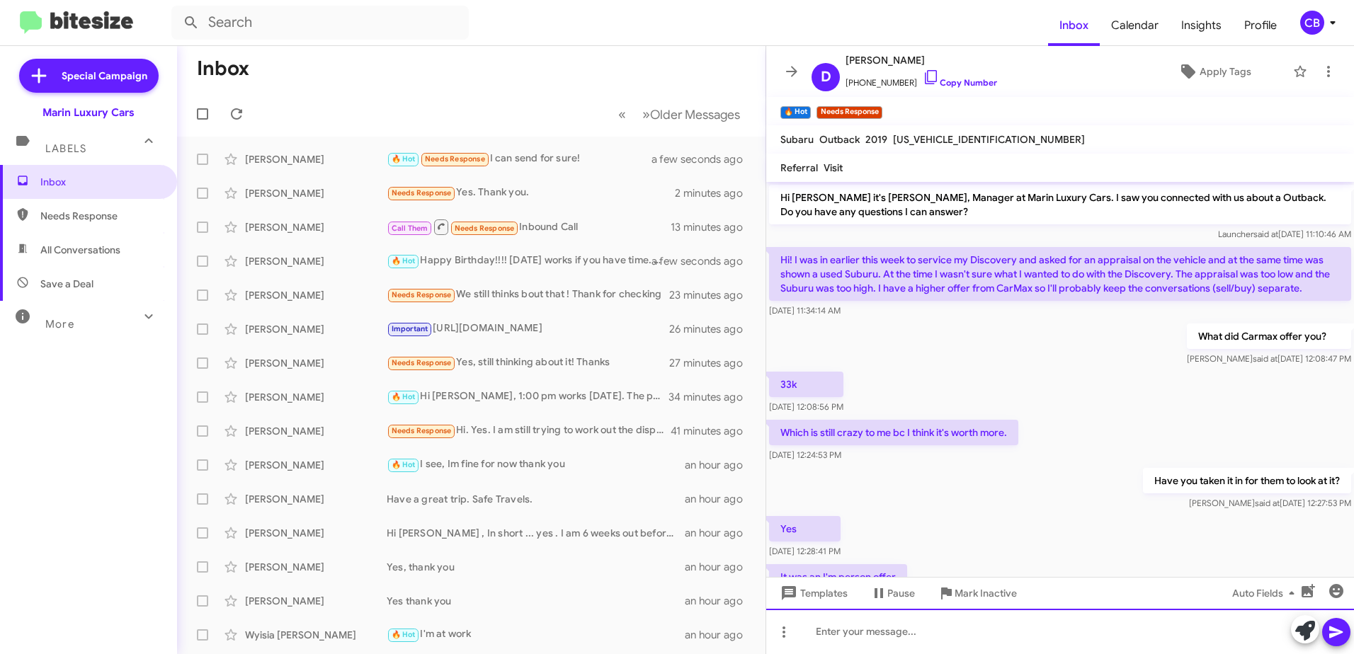
scroll to position [283, 0]
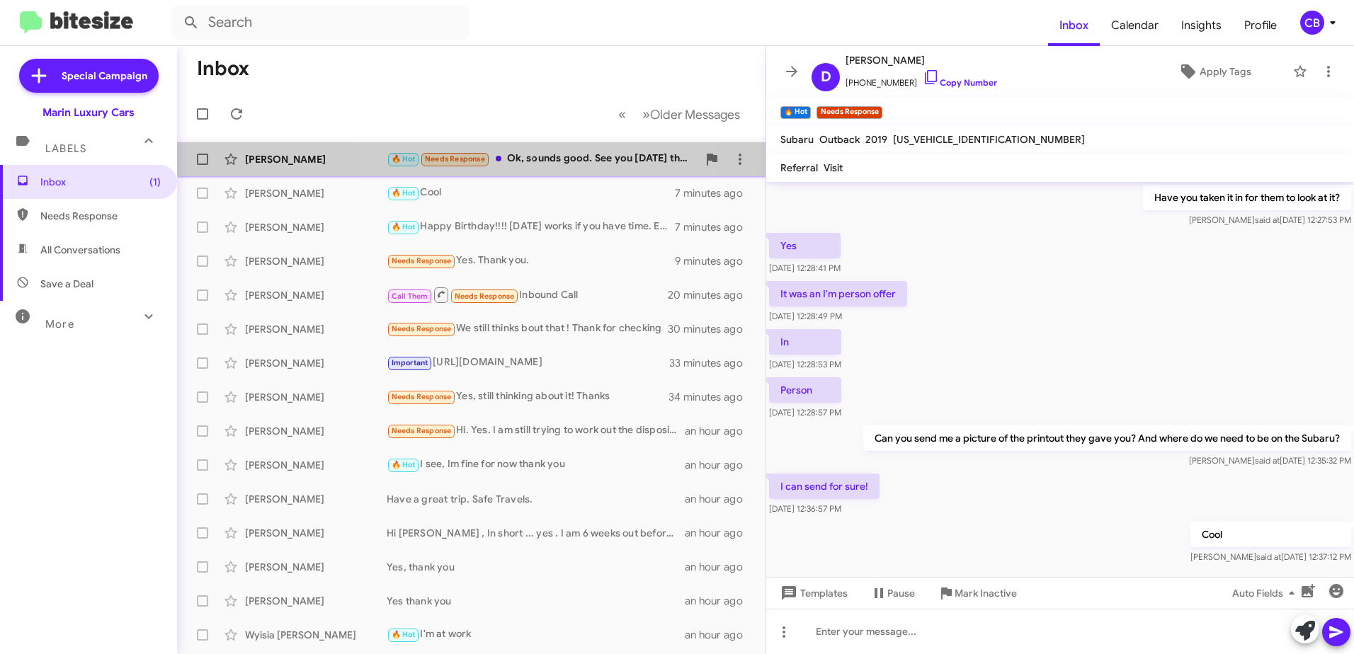
click at [547, 163] on div "🔥 Hot Needs Response Ok, sounds good. See you [DATE] then! Thanks!" at bounding box center [542, 159] width 311 height 16
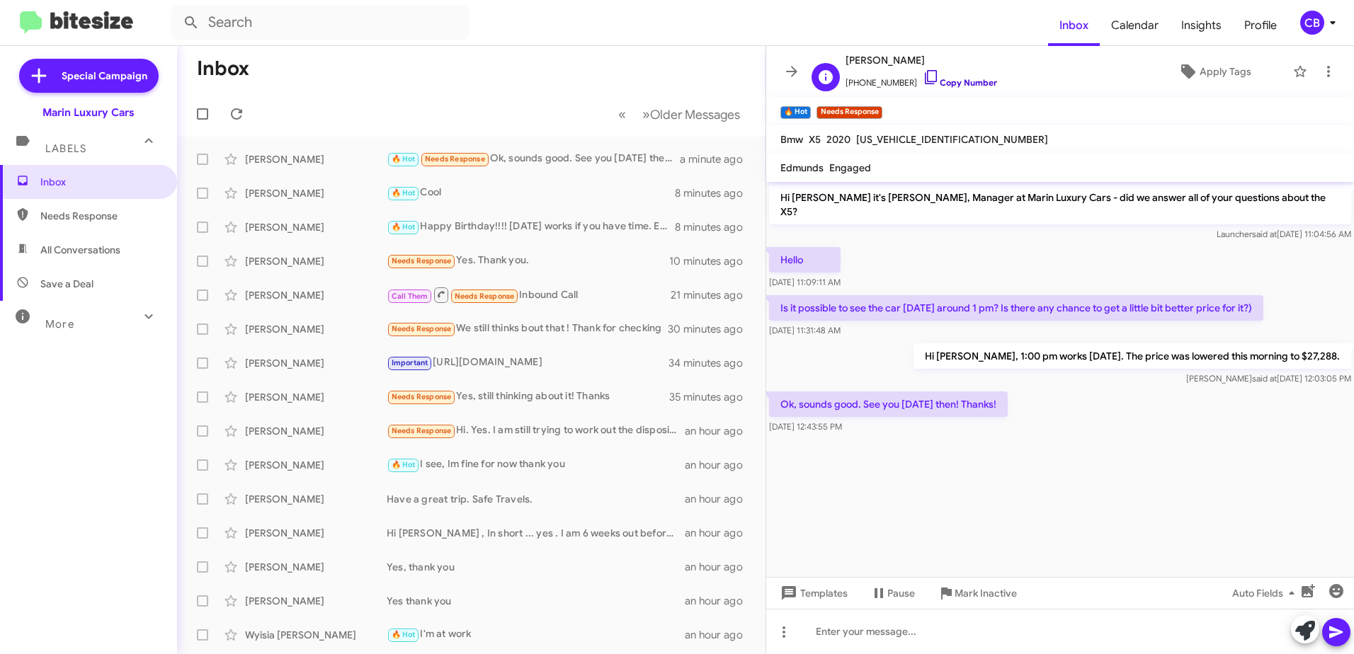
click at [925, 81] on icon at bounding box center [931, 77] width 12 height 14
